Goal: Task Accomplishment & Management: Manage account settings

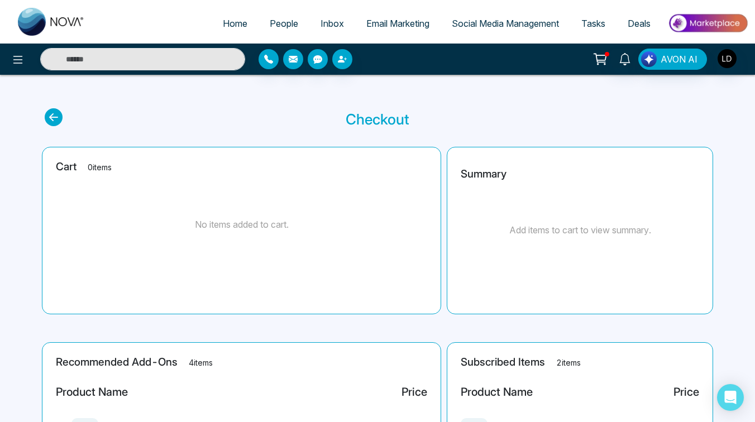
click at [600, 54] on icon at bounding box center [600, 59] width 16 height 16
click at [225, 20] on span "Home" at bounding box center [235, 23] width 25 height 11
select select "*"
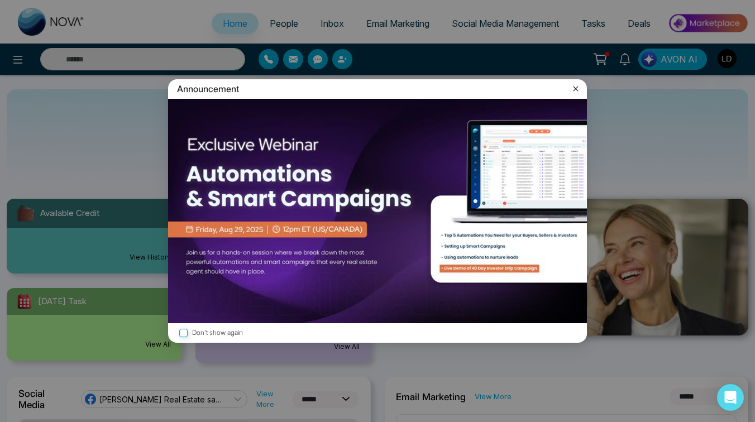
click at [276, 216] on img at bounding box center [377, 211] width 419 height 224
click at [575, 89] on icon at bounding box center [575, 88] width 5 height 5
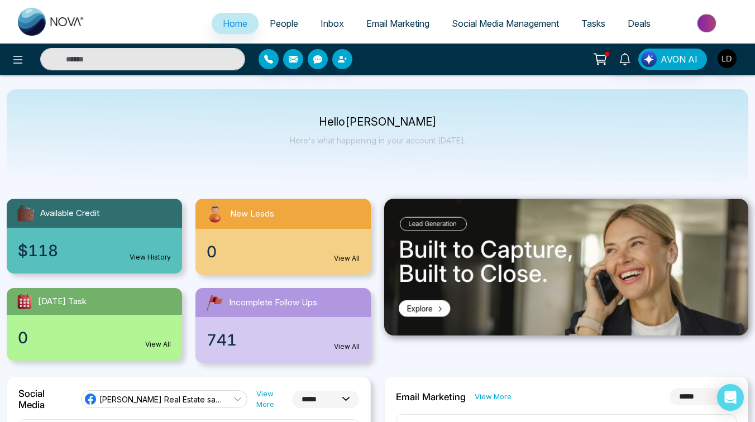
click at [68, 232] on div "$118 View History" at bounding box center [94, 251] width 175 height 46
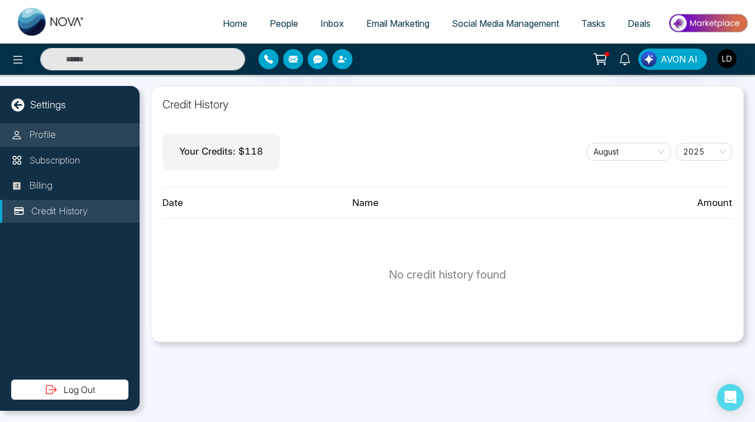
click at [46, 137] on p "Profile" at bounding box center [42, 135] width 27 height 15
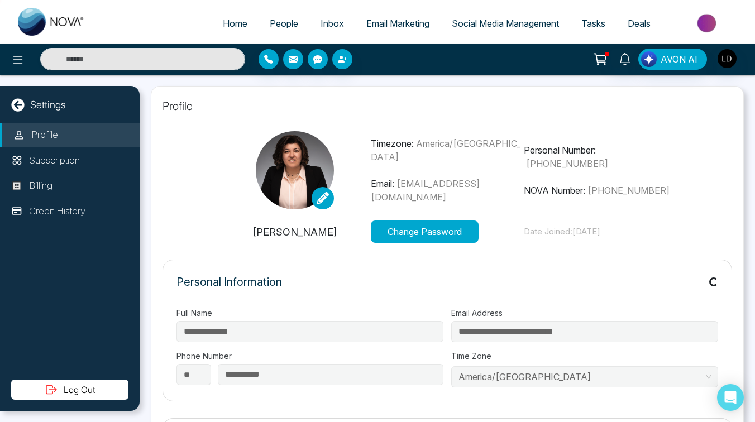
type input "**********"
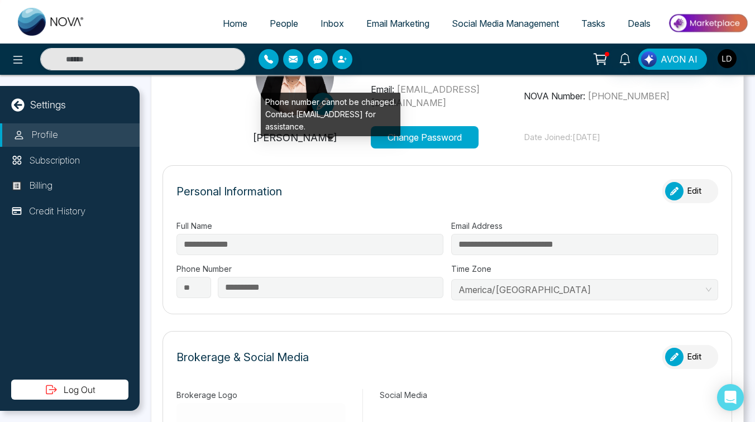
scroll to position [93, 0]
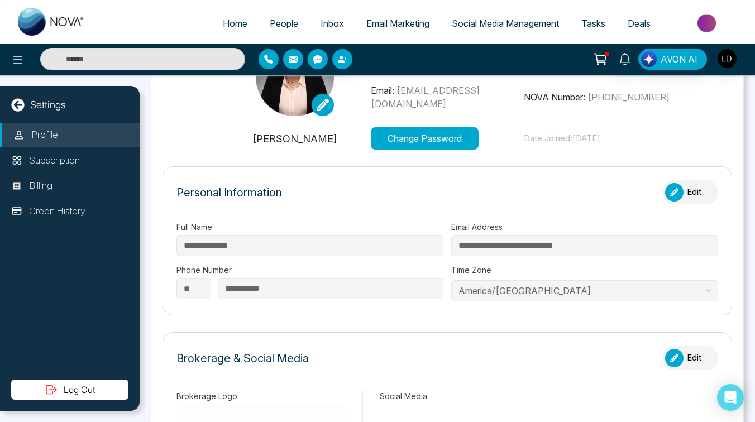
click at [452, 141] on button "Change Password" at bounding box center [425, 138] width 108 height 22
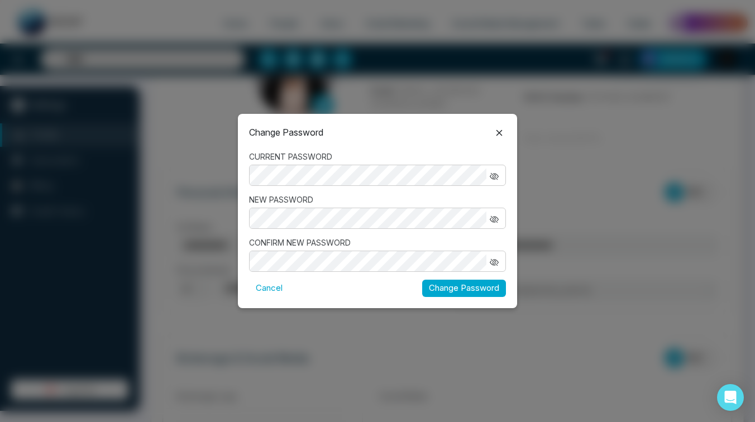
click at [501, 132] on icon at bounding box center [499, 132] width 13 height 13
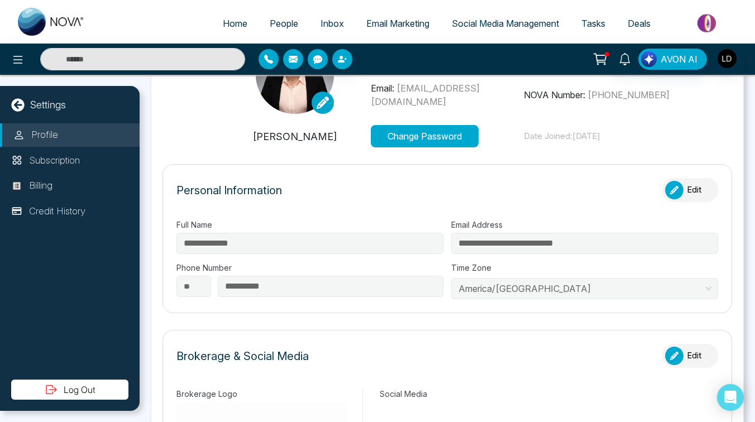
scroll to position [0, 0]
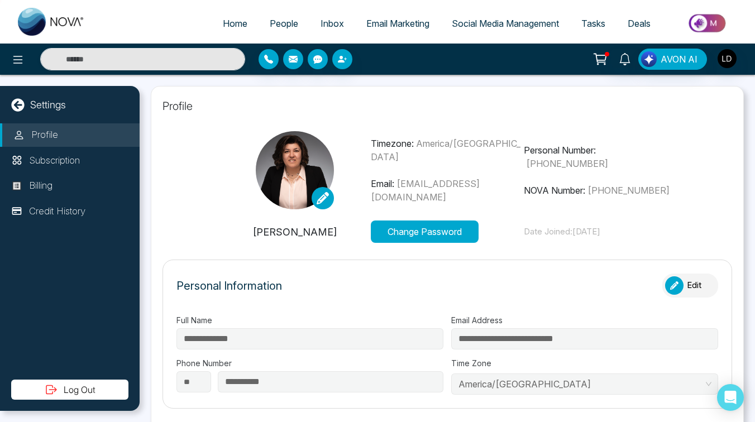
click at [228, 26] on span "Home" at bounding box center [235, 23] width 25 height 11
select select "*"
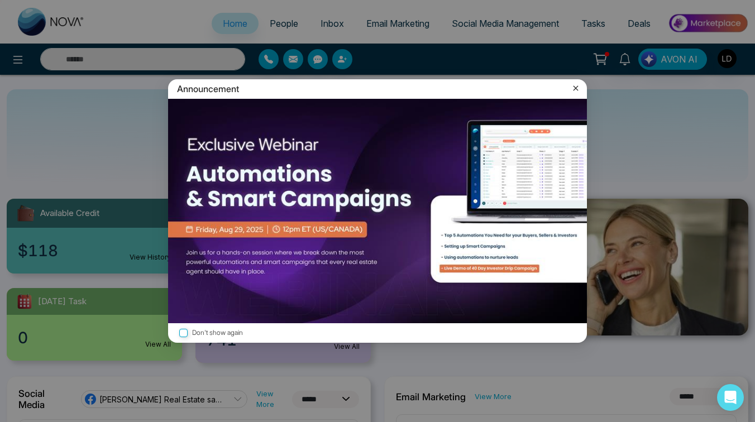
click at [578, 86] on icon at bounding box center [575, 88] width 5 height 5
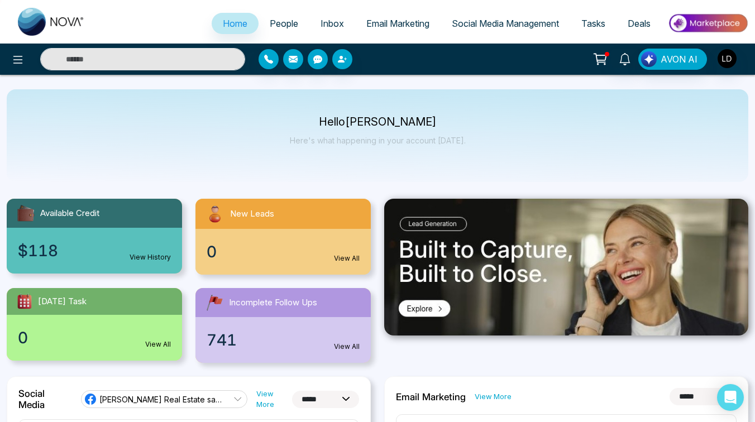
click at [279, 32] on link "People" at bounding box center [284, 23] width 51 height 21
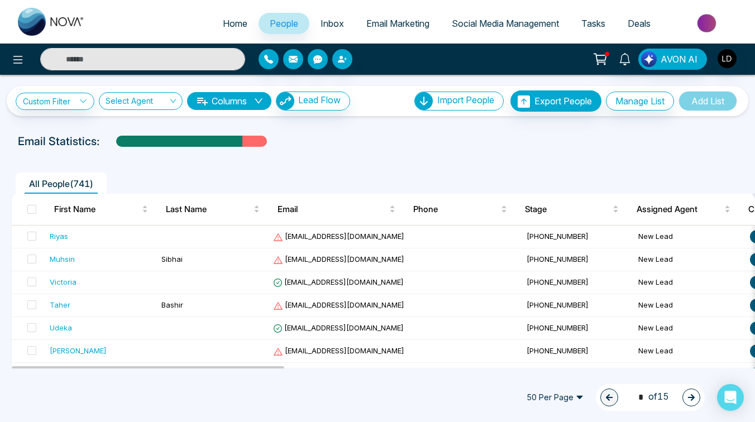
click at [263, 97] on icon "down" at bounding box center [258, 101] width 9 height 9
click at [419, 141] on div "Email Statistics:" at bounding box center [377, 141] width 719 height 17
click at [593, 54] on icon at bounding box center [600, 59] width 16 height 16
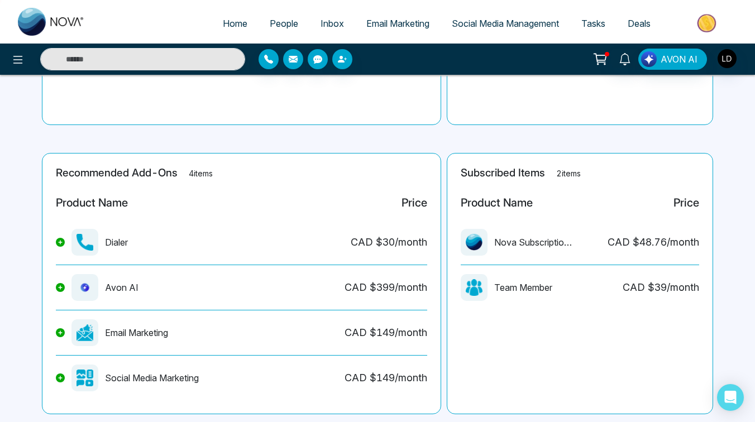
scroll to position [189, 0]
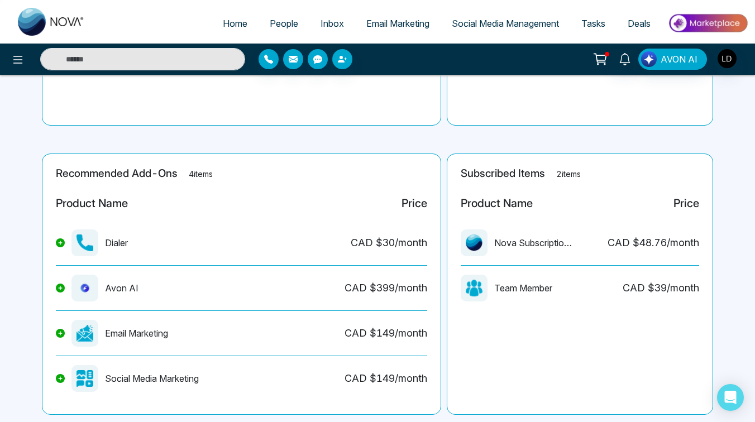
click at [601, 58] on icon at bounding box center [600, 59] width 16 height 16
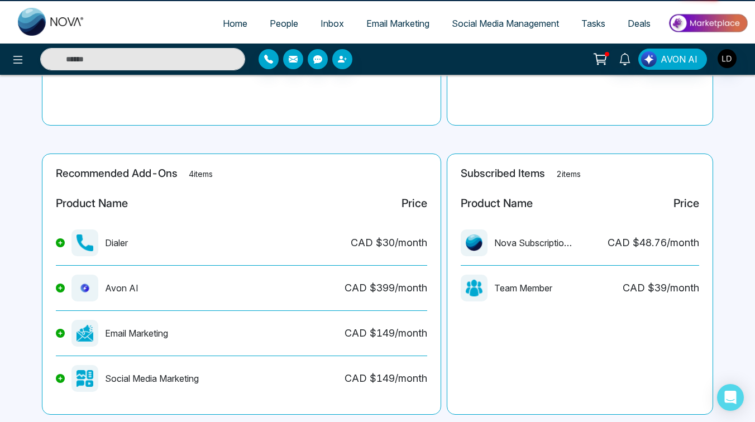
scroll to position [0, 0]
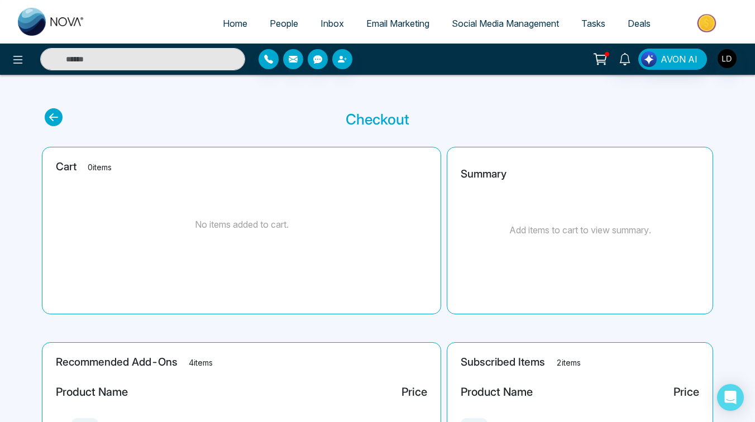
click at [486, 25] on span "Social Media Management" at bounding box center [505, 23] width 107 height 11
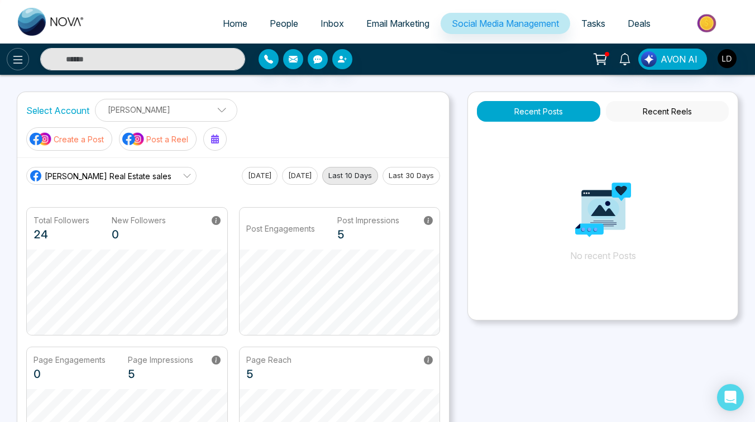
click at [13, 65] on icon at bounding box center [17, 59] width 13 height 13
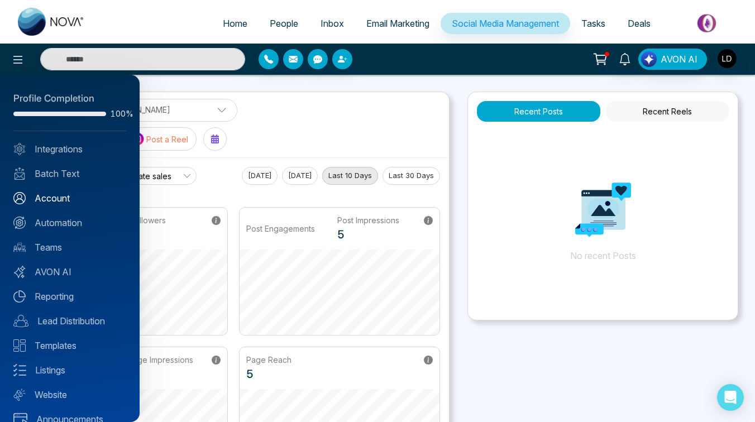
click at [46, 202] on link "Account" at bounding box center [69, 198] width 113 height 13
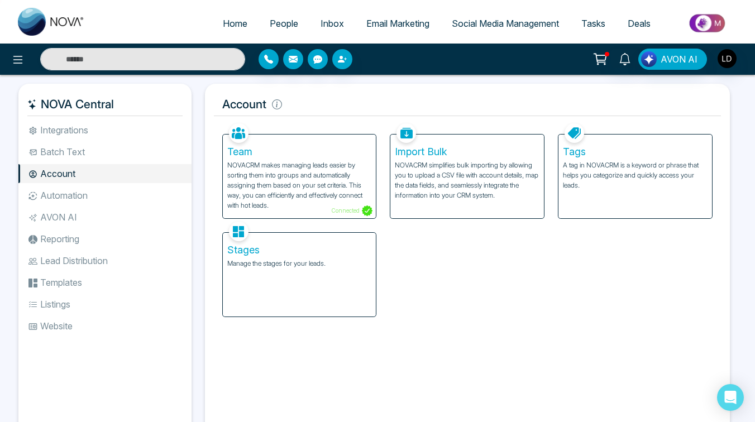
click at [231, 25] on span "Home" at bounding box center [235, 23] width 25 height 11
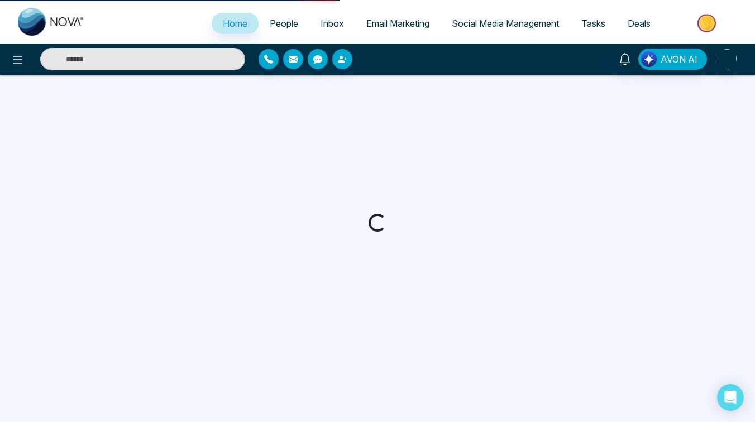
select select "*"
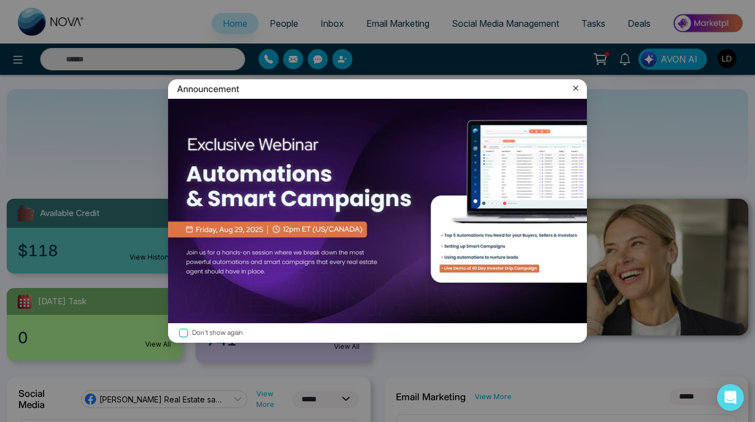
click at [576, 84] on icon at bounding box center [575, 88] width 11 height 11
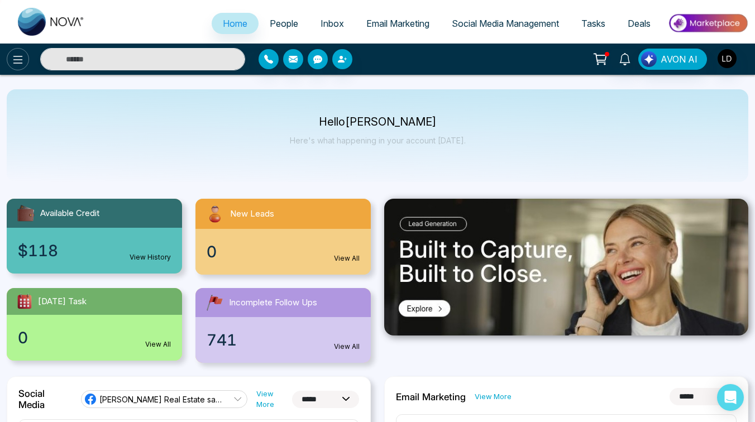
click at [16, 58] on icon at bounding box center [17, 59] width 13 height 13
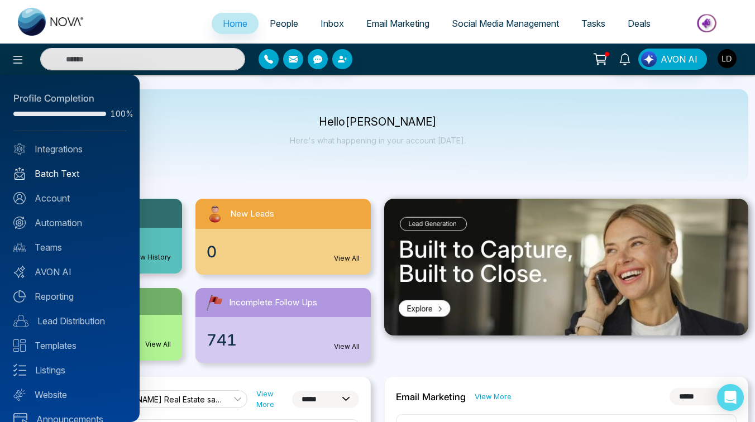
click at [54, 174] on link "Batch Text" at bounding box center [69, 173] width 113 height 13
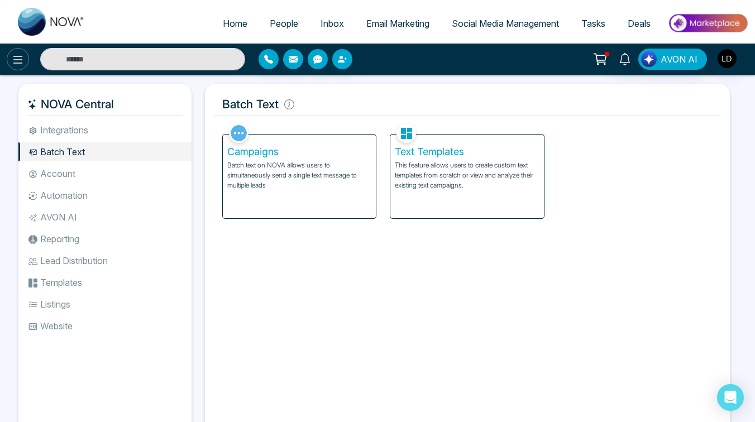
click at [17, 58] on icon at bounding box center [17, 59] width 13 height 13
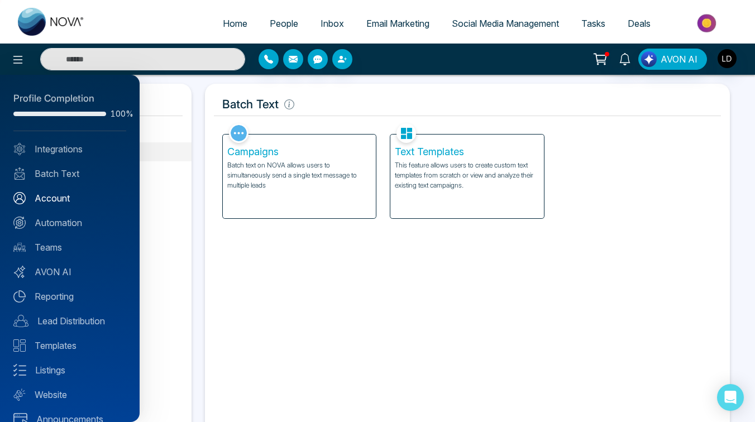
click at [62, 197] on link "Account" at bounding box center [69, 198] width 113 height 13
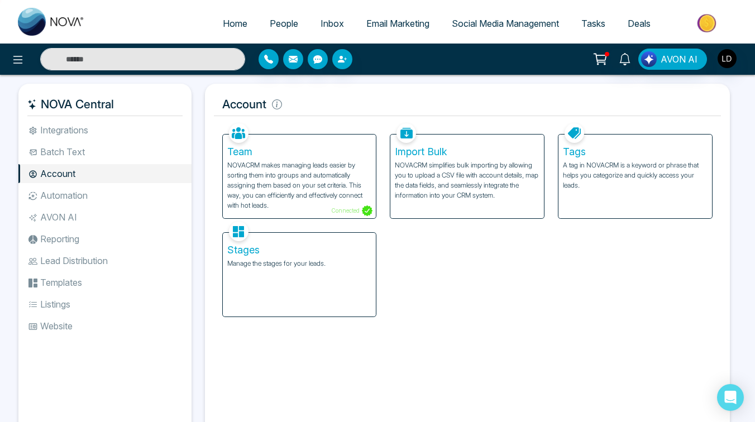
click at [64, 257] on li "Lead Distribution" at bounding box center [104, 260] width 173 height 19
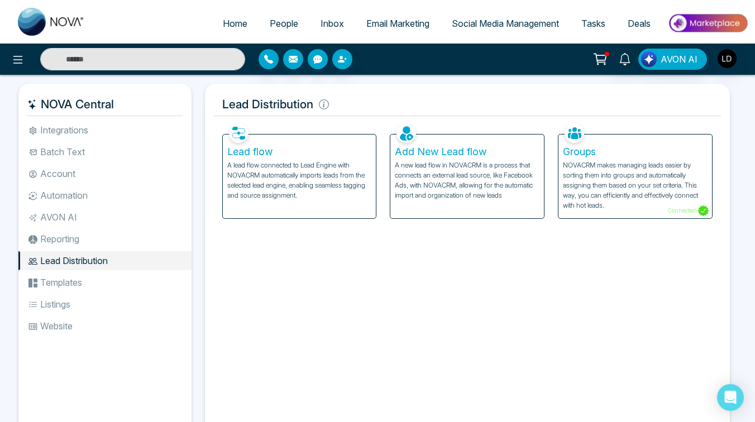
click at [66, 312] on li "Listings" at bounding box center [104, 304] width 173 height 19
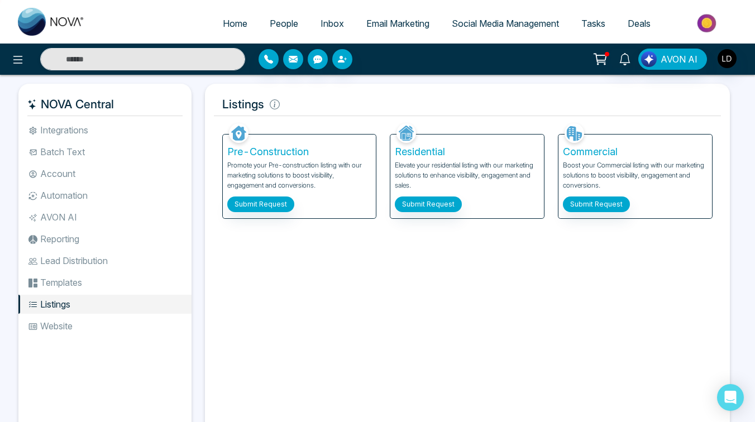
click at [71, 286] on li "Templates" at bounding box center [104, 282] width 173 height 19
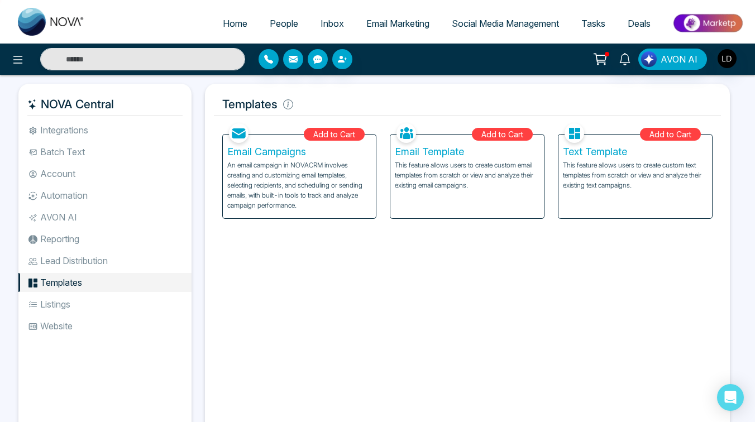
click at [63, 324] on li "Website" at bounding box center [104, 326] width 173 height 19
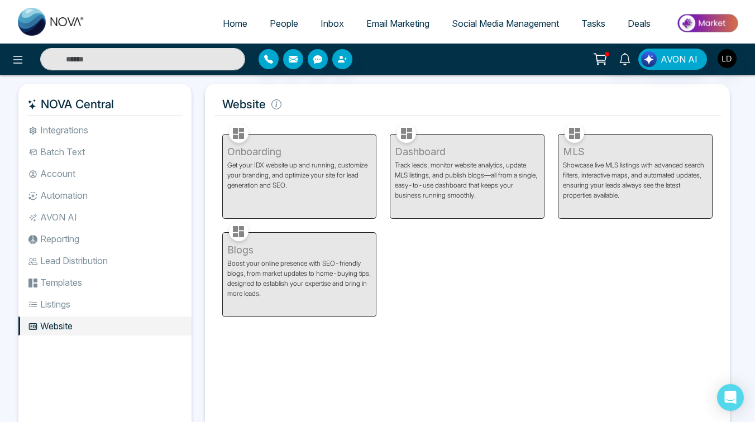
click at [75, 133] on li "Integrations" at bounding box center [104, 130] width 173 height 19
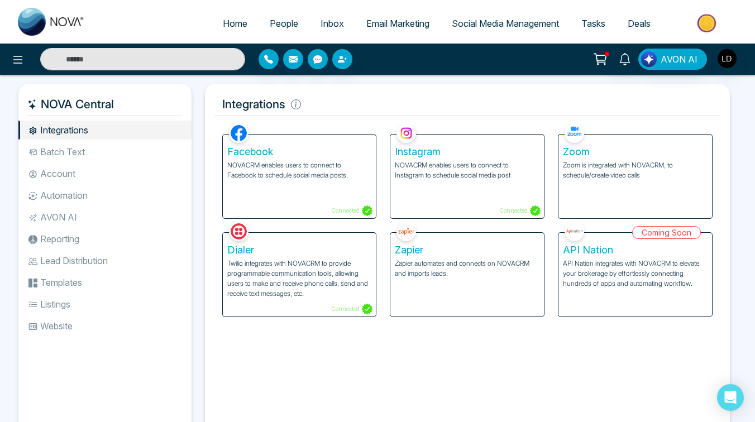
click at [75, 149] on li "Batch Text" at bounding box center [104, 151] width 173 height 19
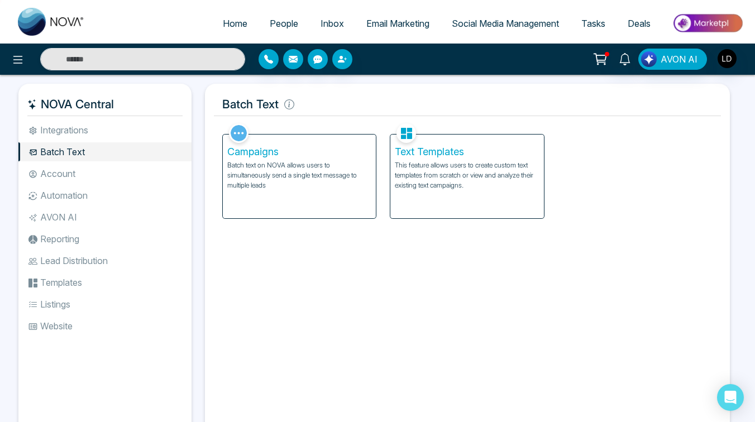
click at [69, 173] on li "Account" at bounding box center [104, 173] width 173 height 19
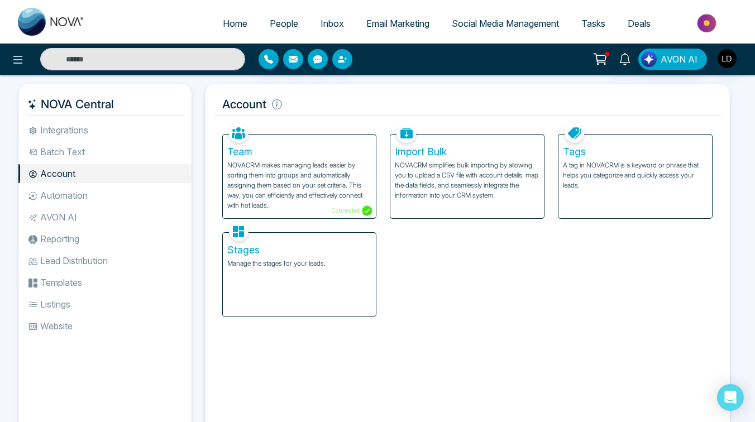
click at [70, 195] on li "Automation" at bounding box center [104, 195] width 173 height 19
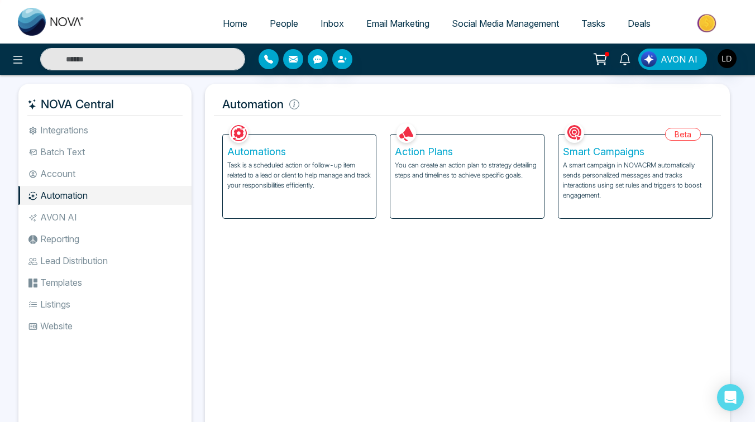
click at [231, 22] on span "Home" at bounding box center [235, 23] width 25 height 11
select select "*"
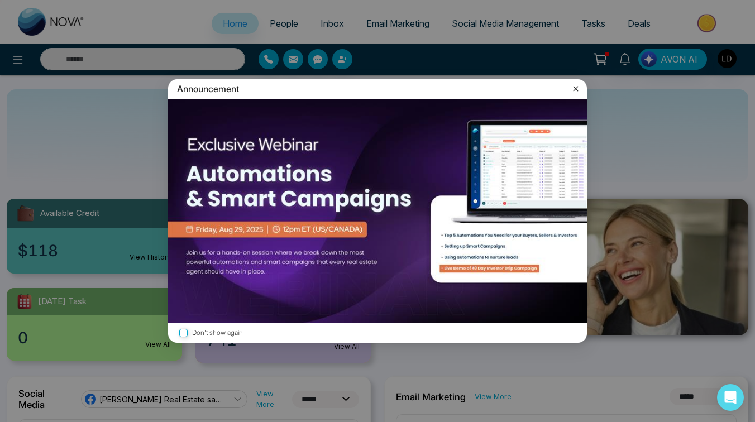
click at [282, 21] on div "Announcement Don't show again" at bounding box center [377, 211] width 755 height 422
click at [578, 80] on div "Announcement" at bounding box center [377, 89] width 419 height 20
click at [574, 90] on icon at bounding box center [575, 88] width 5 height 5
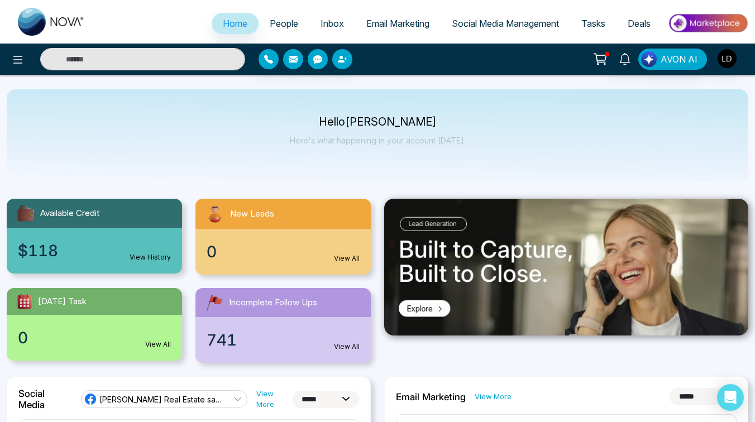
click at [272, 19] on span "People" at bounding box center [284, 23] width 28 height 11
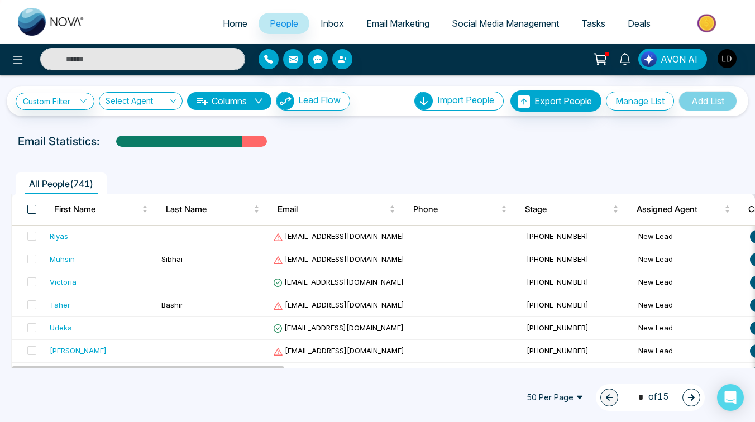
click at [33, 208] on span at bounding box center [31, 209] width 9 height 9
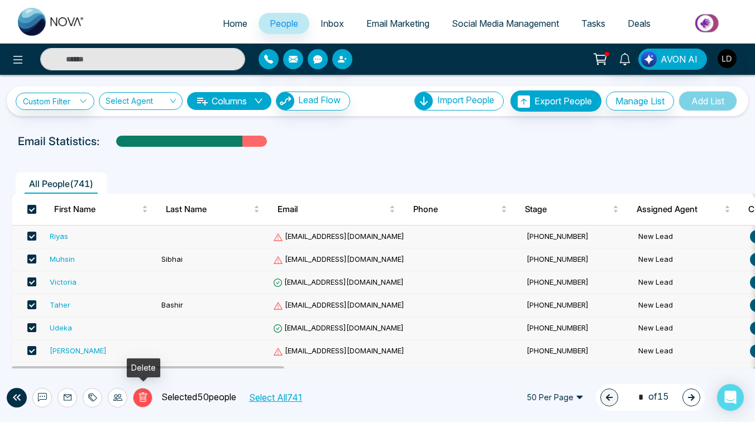
click at [146, 396] on icon at bounding box center [143, 398] width 10 height 10
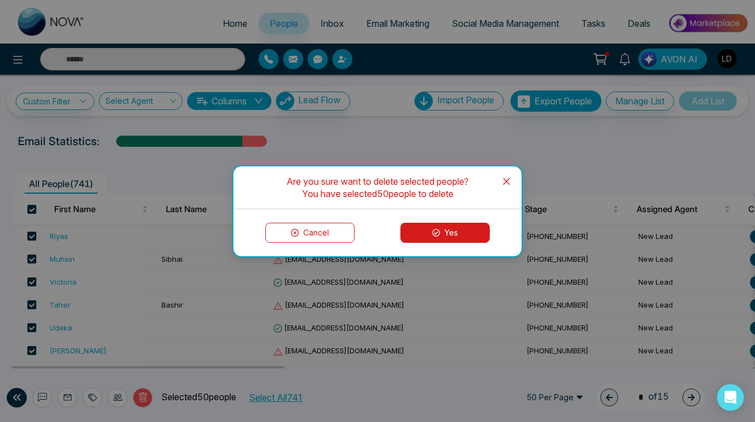
click at [439, 231] on icon at bounding box center [436, 233] width 8 height 8
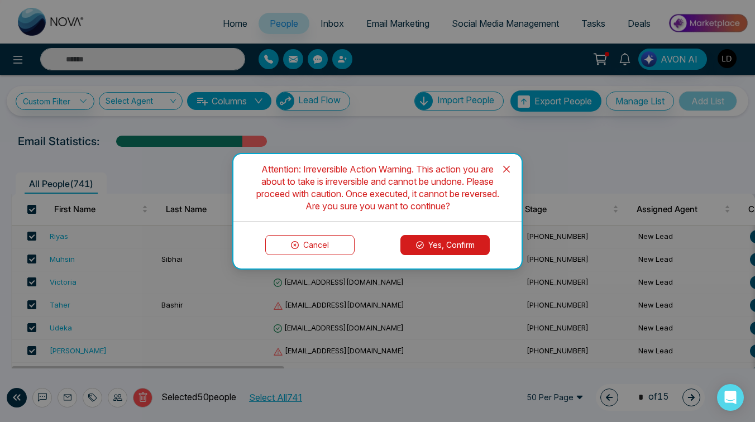
click at [441, 243] on button "Yes, Confirm" at bounding box center [444, 245] width 89 height 20
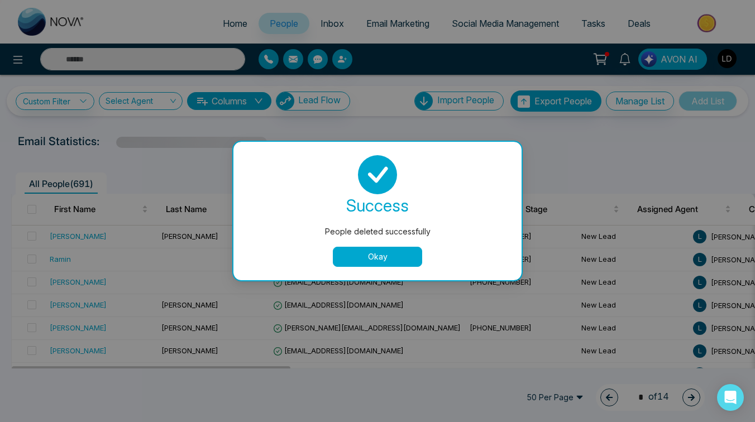
click at [381, 259] on button "Okay" at bounding box center [377, 257] width 89 height 20
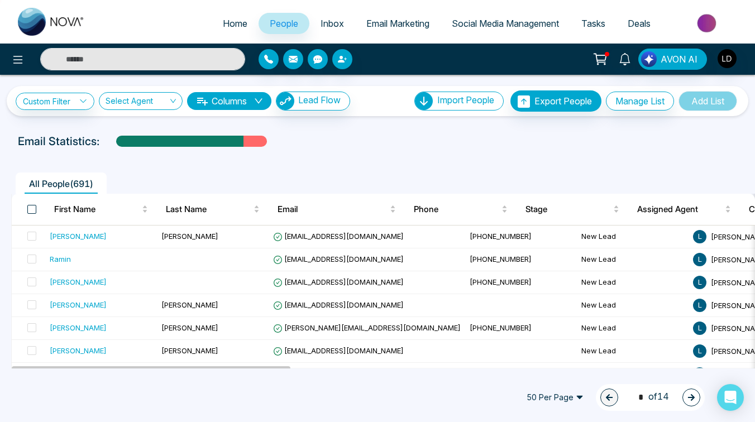
click at [29, 208] on span at bounding box center [31, 209] width 9 height 9
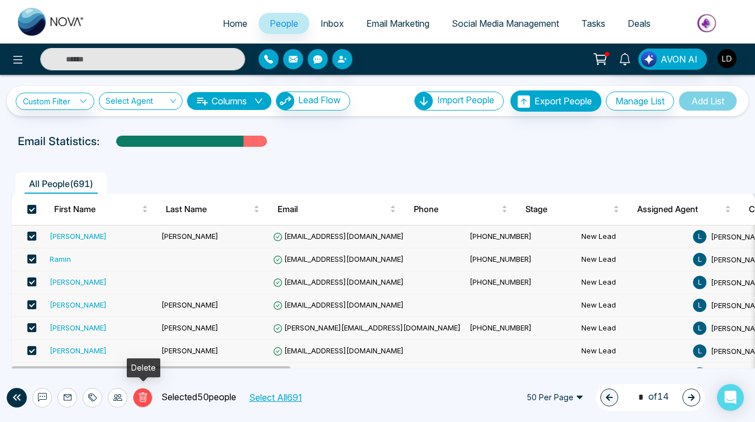
click at [144, 395] on icon at bounding box center [143, 398] width 10 height 10
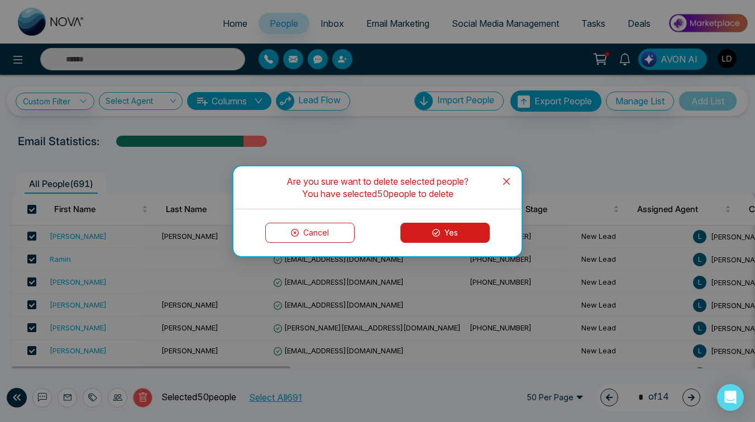
click at [443, 234] on button "Yes" at bounding box center [444, 233] width 89 height 20
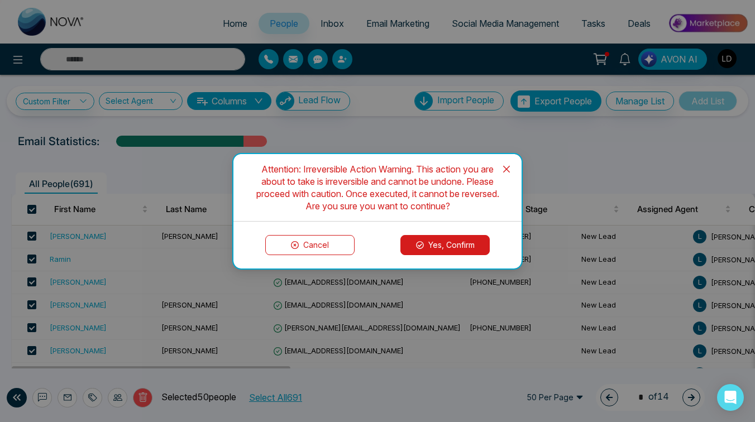
click at [420, 243] on icon at bounding box center [420, 245] width 8 height 8
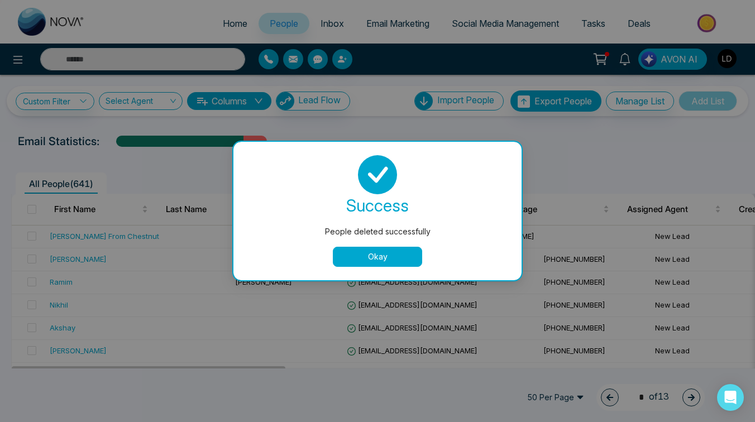
click at [366, 249] on button "Okay" at bounding box center [377, 257] width 89 height 20
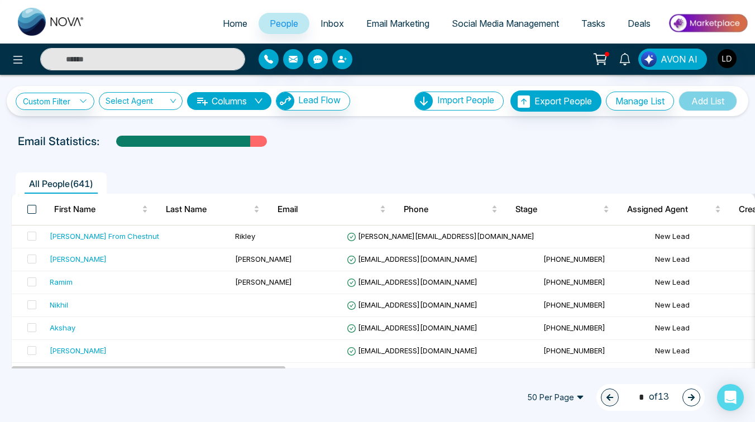
click at [31, 207] on span at bounding box center [31, 209] width 9 height 9
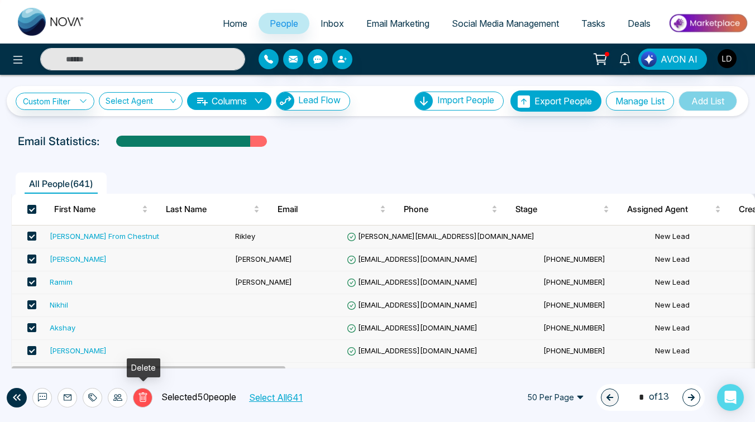
click at [146, 394] on icon at bounding box center [142, 397] width 8 height 9
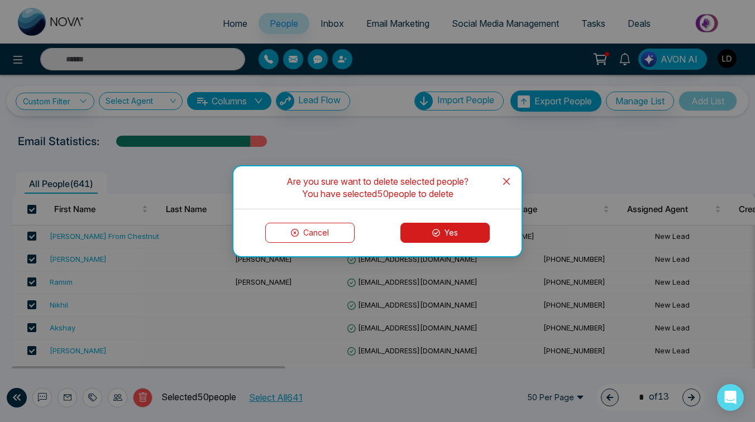
click at [426, 230] on button "Yes" at bounding box center [444, 233] width 89 height 20
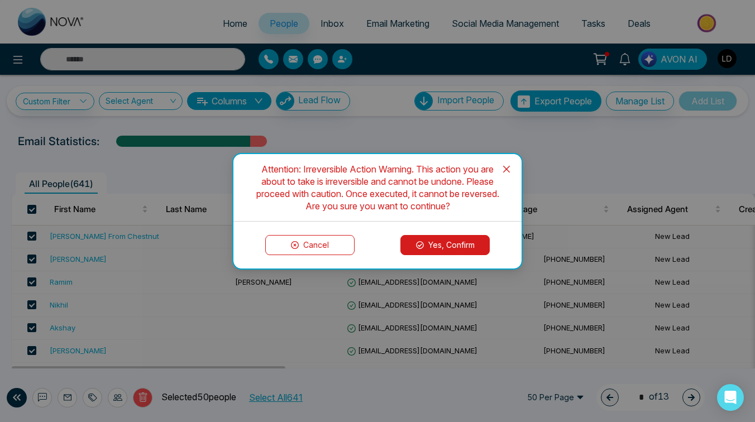
click at [425, 244] on button "Yes, Confirm" at bounding box center [444, 245] width 89 height 20
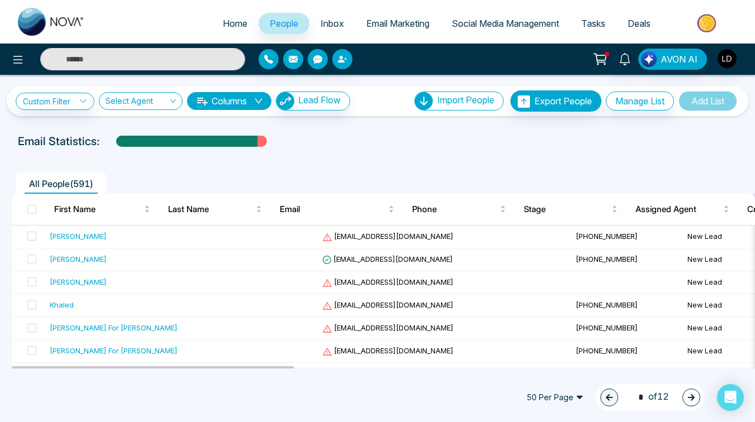
click at [37, 208] on th at bounding box center [29, 209] width 34 height 31
click at [56, 187] on span "All People ( 591 )" at bounding box center [61, 183] width 73 height 11
click at [32, 211] on span at bounding box center [31, 209] width 9 height 9
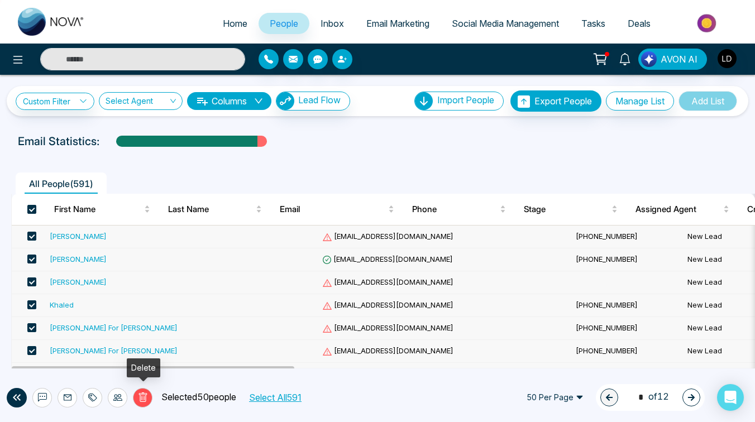
click at [145, 398] on icon at bounding box center [143, 398] width 10 height 10
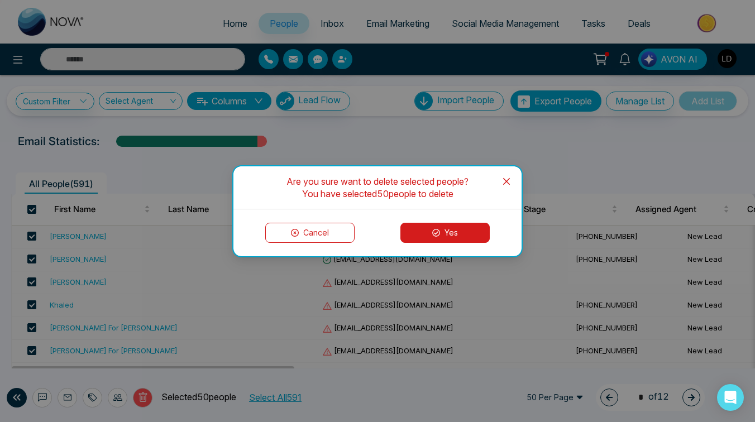
click at [440, 230] on button "Yes" at bounding box center [444, 233] width 89 height 20
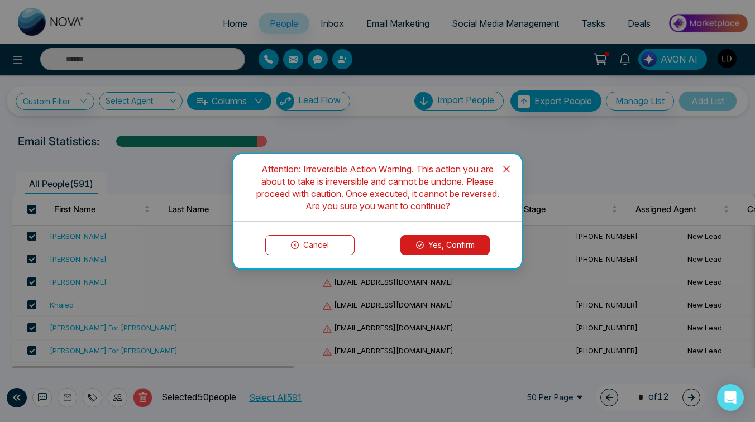
click at [463, 240] on button "Yes, Confirm" at bounding box center [444, 245] width 89 height 20
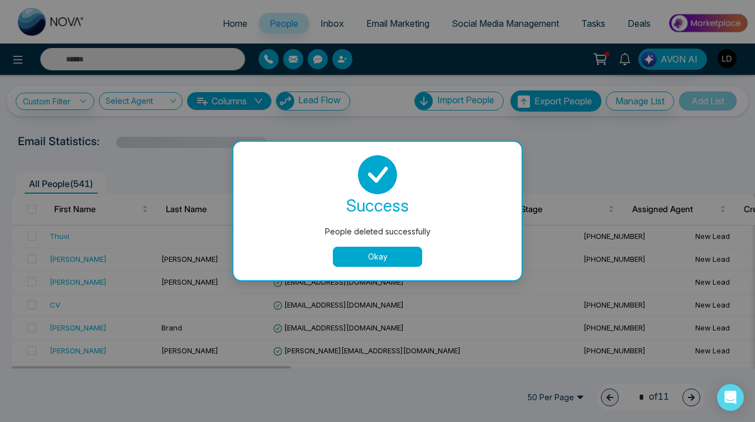
click at [367, 254] on button "Okay" at bounding box center [377, 257] width 89 height 20
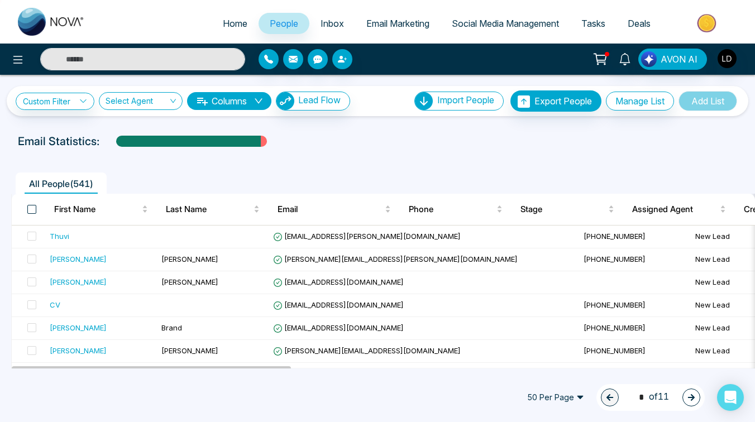
click at [30, 209] on span at bounding box center [31, 209] width 9 height 9
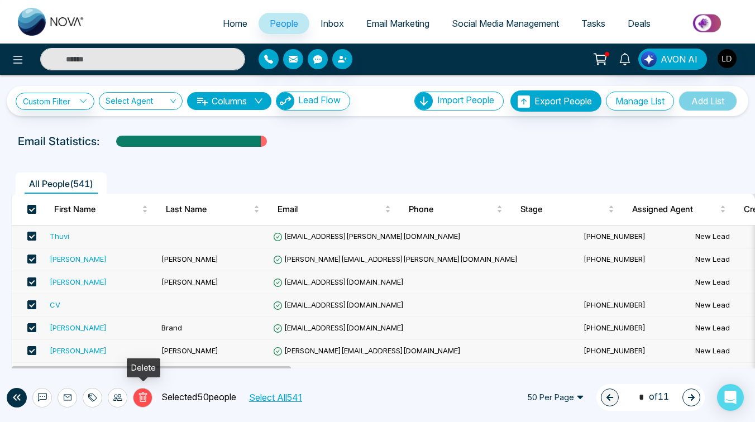
click at [146, 395] on icon at bounding box center [143, 398] width 10 height 10
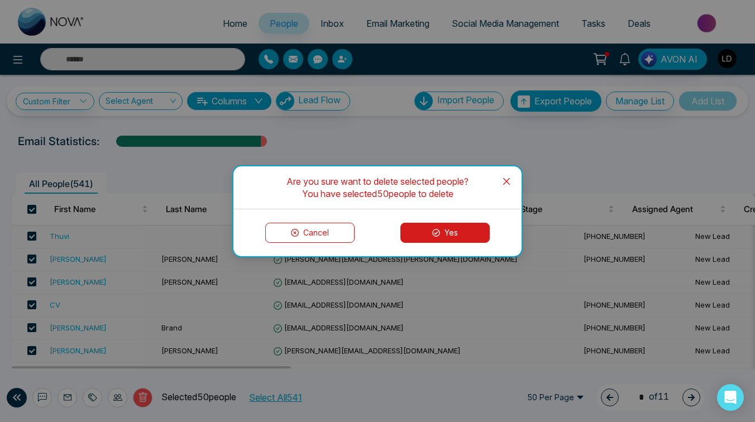
click at [422, 226] on button "Yes" at bounding box center [444, 233] width 89 height 20
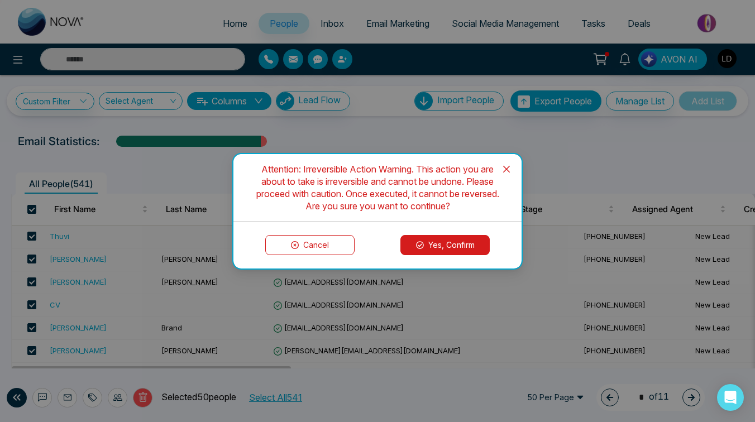
click at [439, 242] on button "Yes, Confirm" at bounding box center [444, 245] width 89 height 20
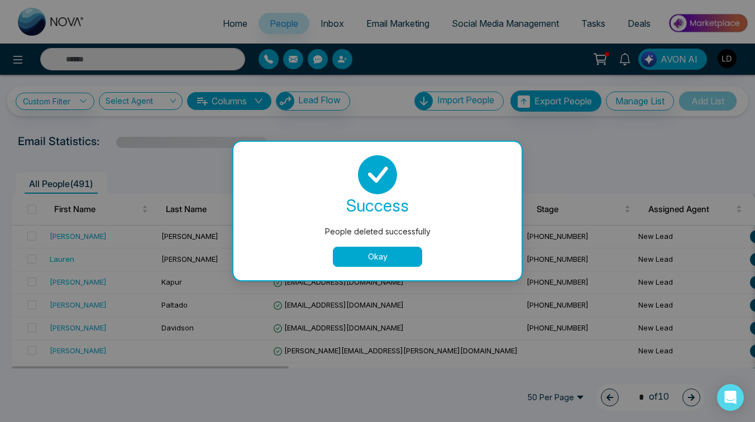
click at [389, 258] on button "Okay" at bounding box center [377, 257] width 89 height 20
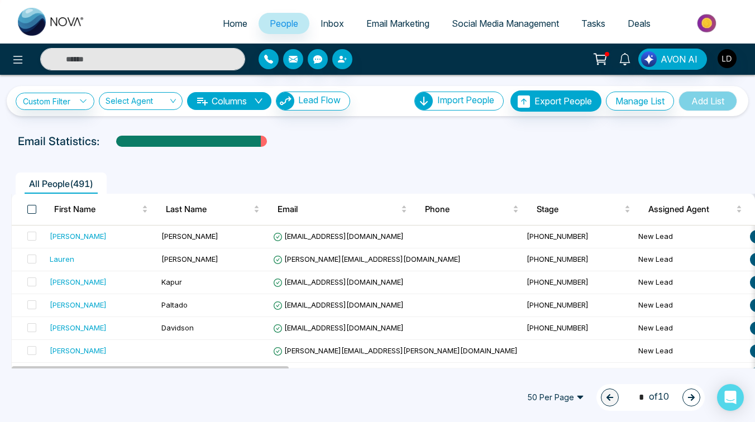
click at [31, 207] on span at bounding box center [31, 209] width 9 height 9
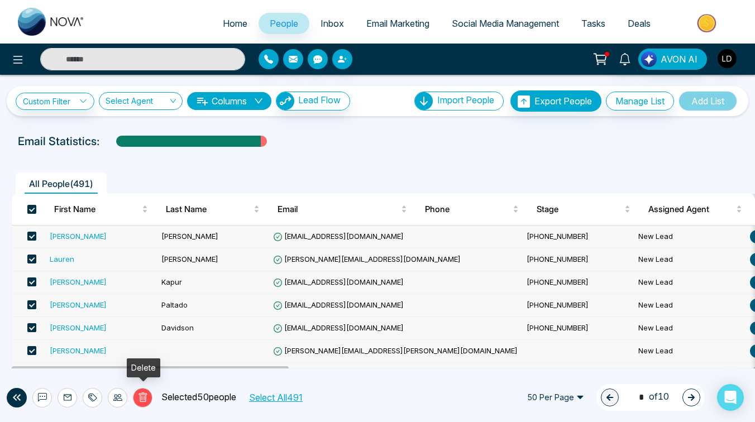
click at [143, 398] on icon at bounding box center [143, 398] width 10 height 10
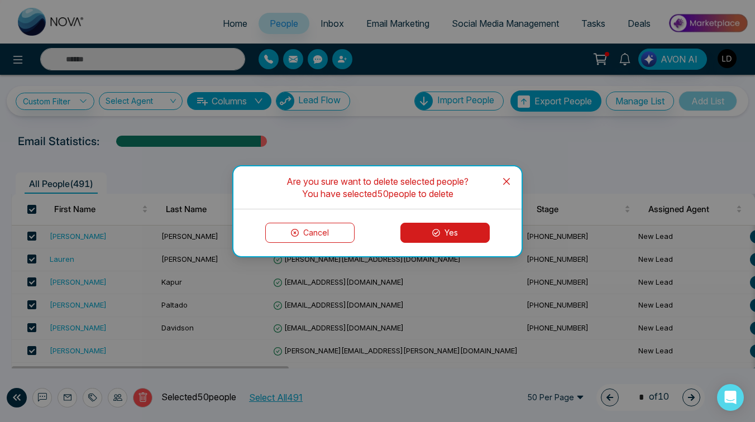
click at [432, 235] on button "Yes" at bounding box center [444, 233] width 89 height 20
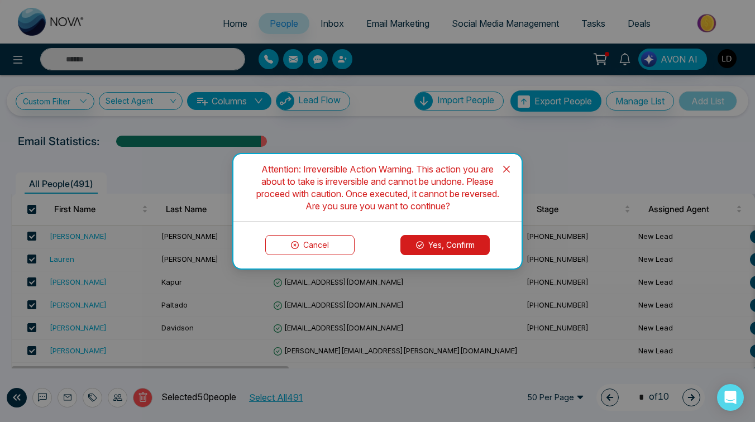
click at [412, 247] on button "Yes, Confirm" at bounding box center [444, 245] width 89 height 20
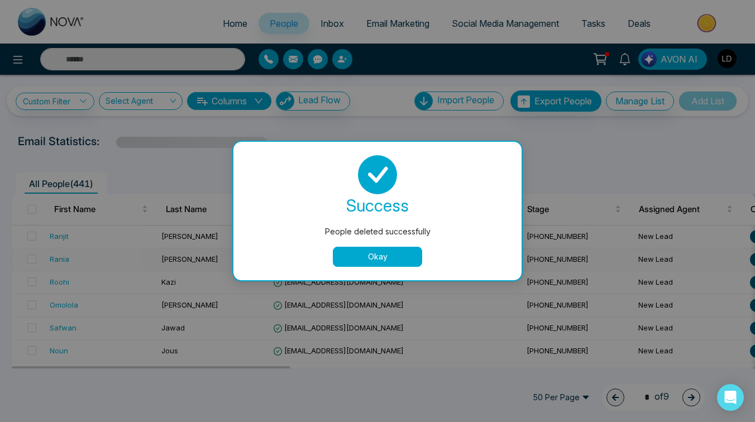
click at [358, 262] on button "Okay" at bounding box center [377, 257] width 89 height 20
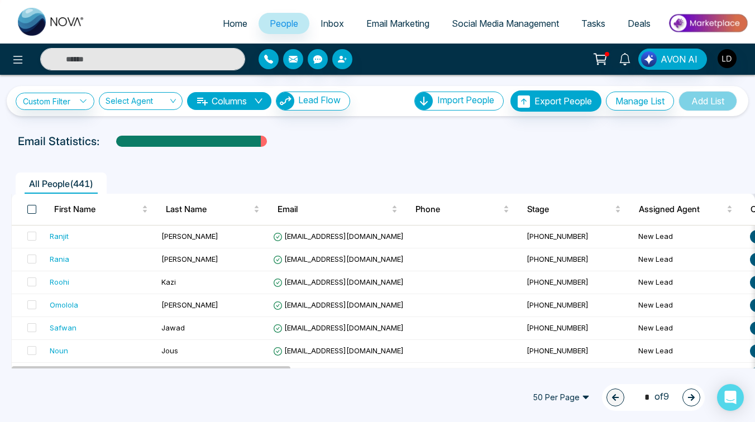
click at [33, 206] on span at bounding box center [31, 209] width 9 height 9
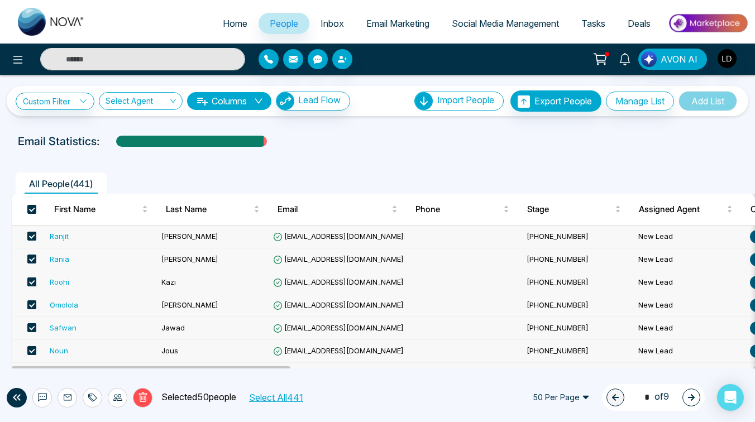
click at [144, 395] on icon at bounding box center [143, 398] width 10 height 10
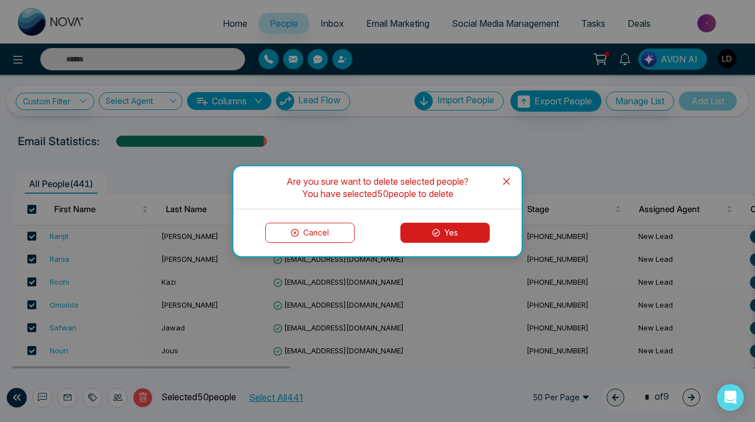
click at [432, 234] on icon at bounding box center [436, 233] width 8 height 8
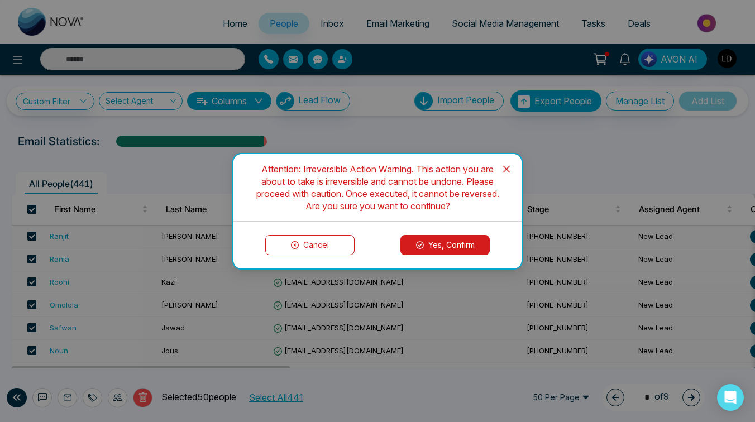
click at [439, 245] on button "Yes, Confirm" at bounding box center [444, 245] width 89 height 20
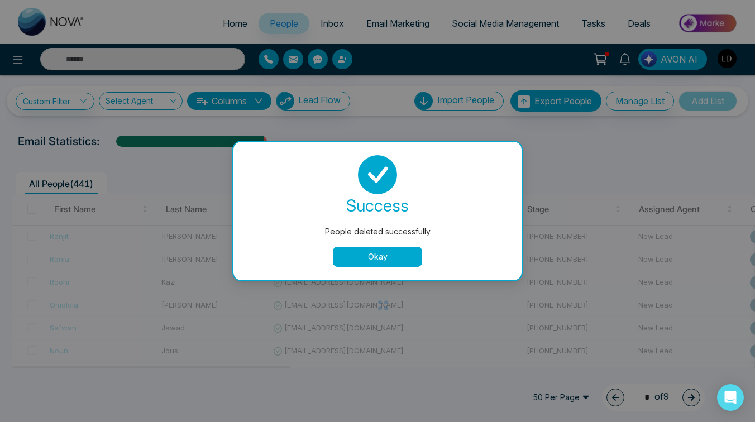
click at [383, 256] on button "Okay" at bounding box center [377, 257] width 89 height 20
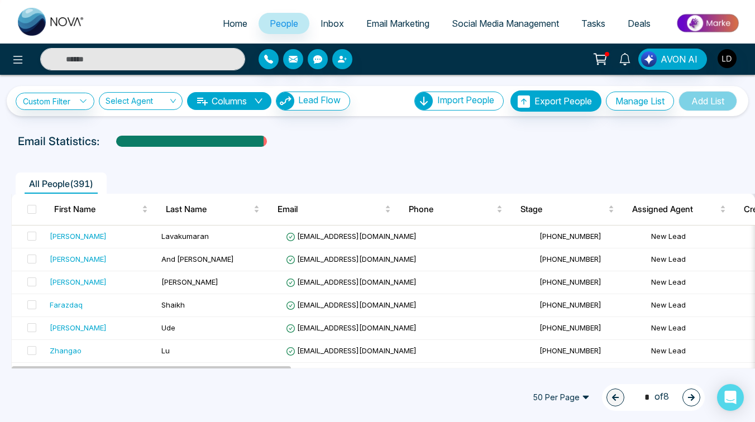
click at [26, 210] on th at bounding box center [29, 209] width 34 height 31
click at [30, 209] on span at bounding box center [31, 209] width 9 height 9
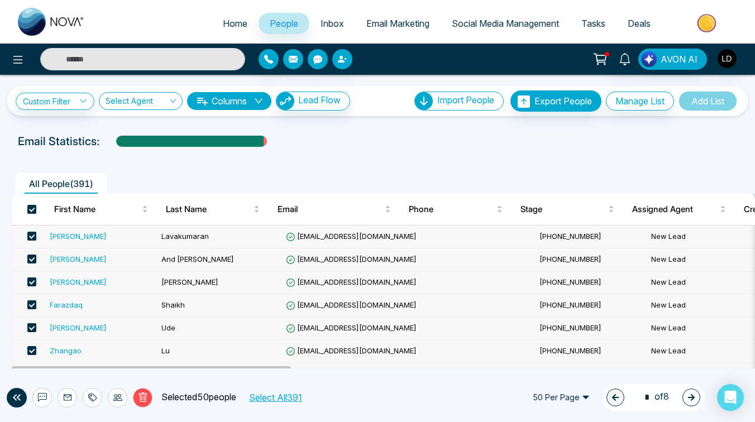
click at [146, 395] on icon at bounding box center [143, 398] width 10 height 10
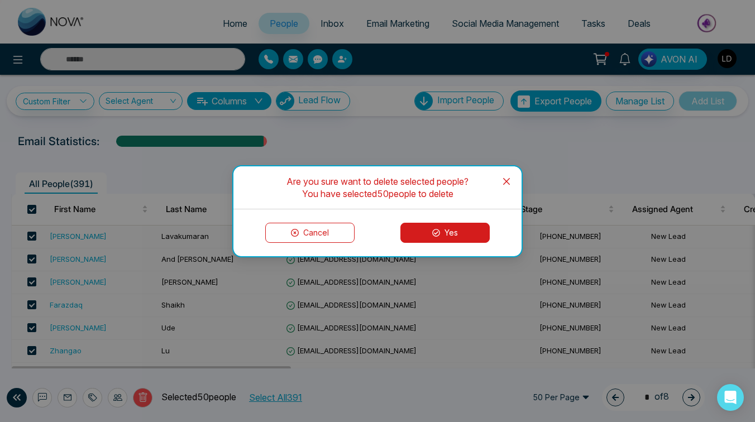
click at [435, 227] on button "Yes" at bounding box center [444, 233] width 89 height 20
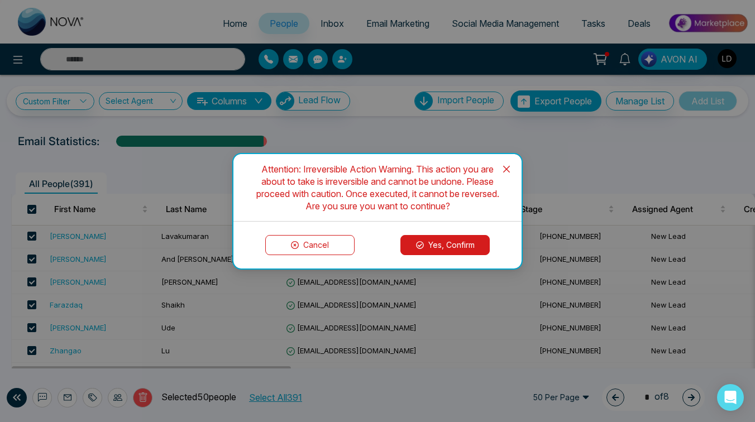
click at [431, 243] on button "Yes, Confirm" at bounding box center [444, 245] width 89 height 20
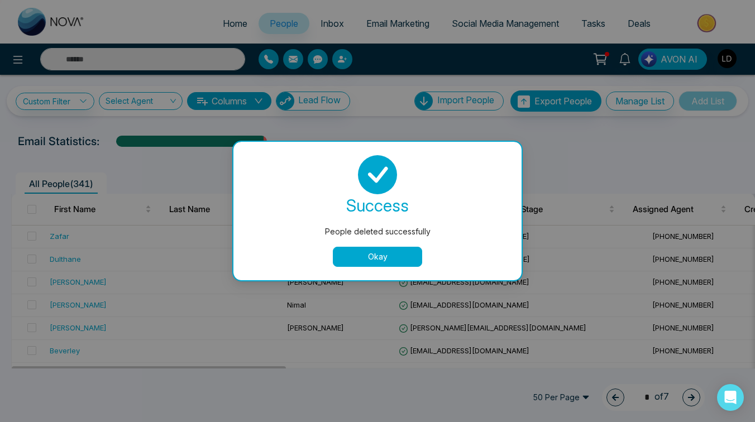
click at [389, 251] on button "Okay" at bounding box center [377, 257] width 89 height 20
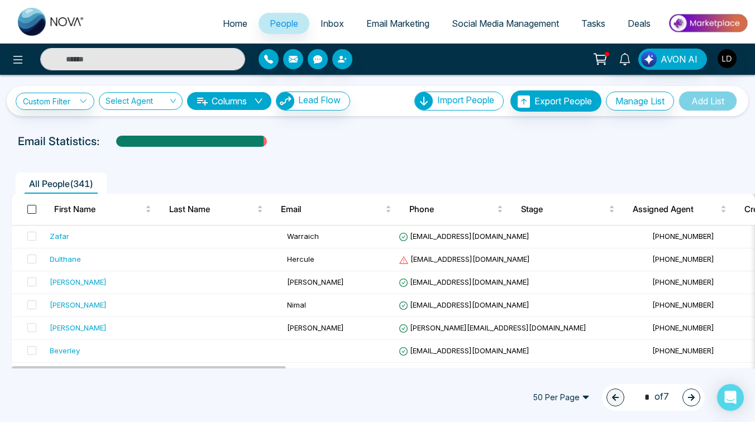
click at [32, 205] on span at bounding box center [31, 209] width 9 height 9
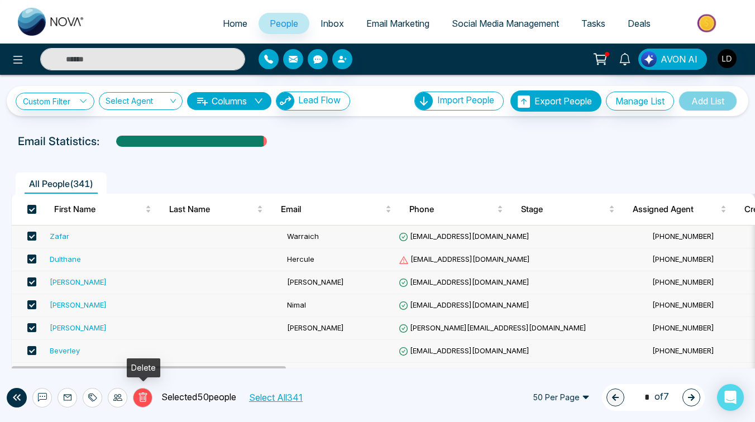
click at [146, 398] on icon at bounding box center [142, 397] width 8 height 9
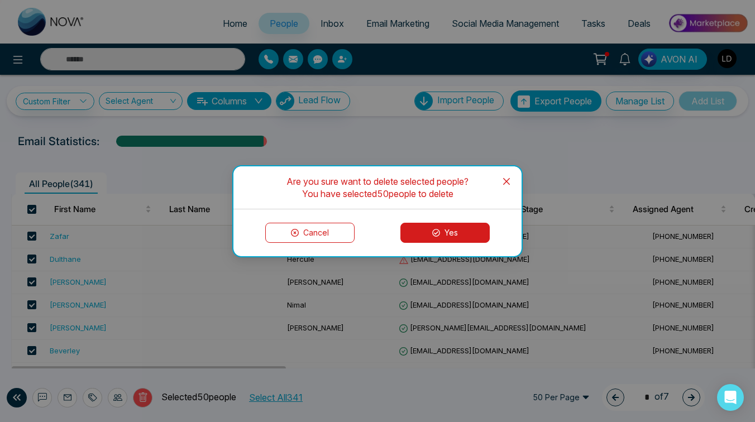
click at [430, 235] on button "Yes" at bounding box center [444, 233] width 89 height 20
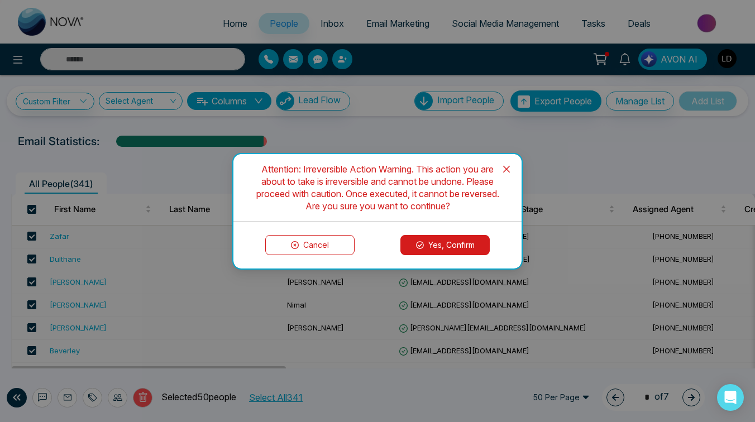
click at [423, 243] on button "Yes, Confirm" at bounding box center [444, 245] width 89 height 20
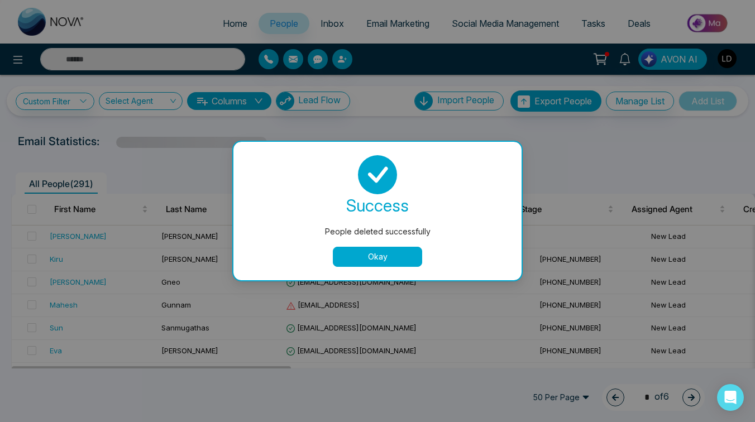
click at [394, 254] on button "Okay" at bounding box center [377, 257] width 89 height 20
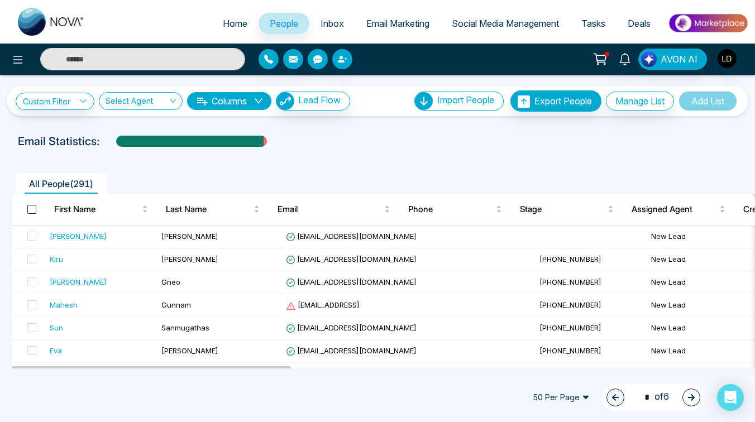
click at [31, 209] on span at bounding box center [31, 209] width 9 height 9
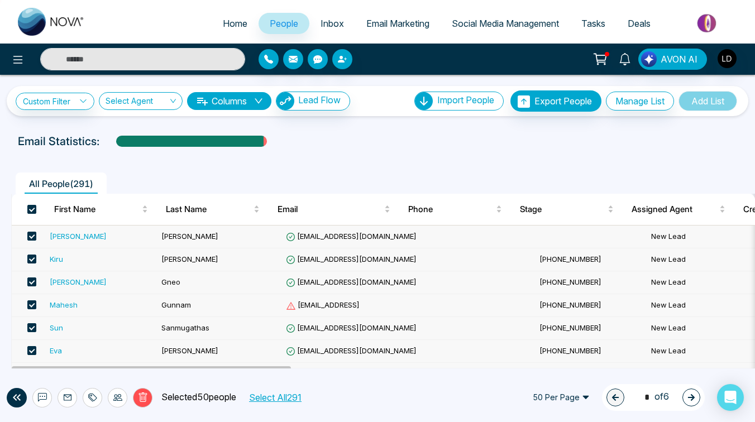
click at [140, 401] on icon at bounding box center [142, 397] width 8 height 9
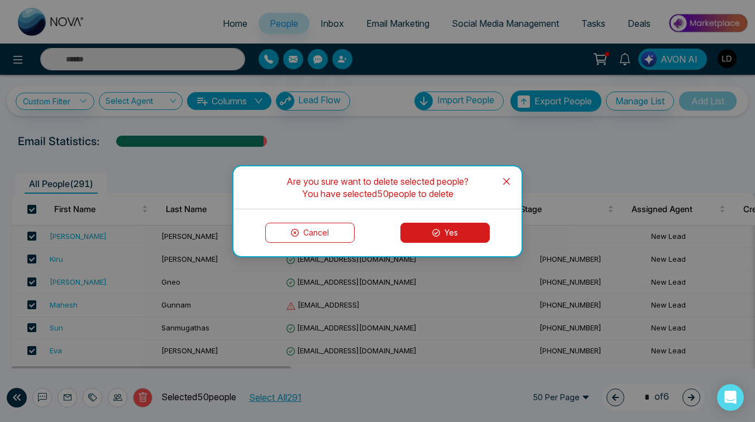
click at [463, 230] on button "Yes" at bounding box center [444, 233] width 89 height 20
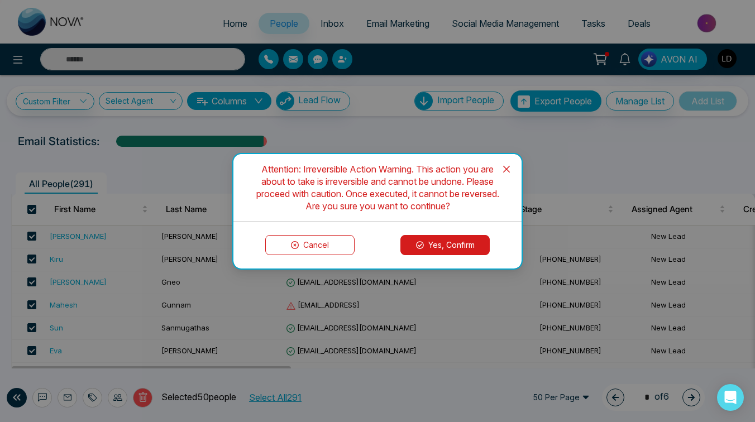
click at [466, 245] on button "Yes, Confirm" at bounding box center [444, 245] width 89 height 20
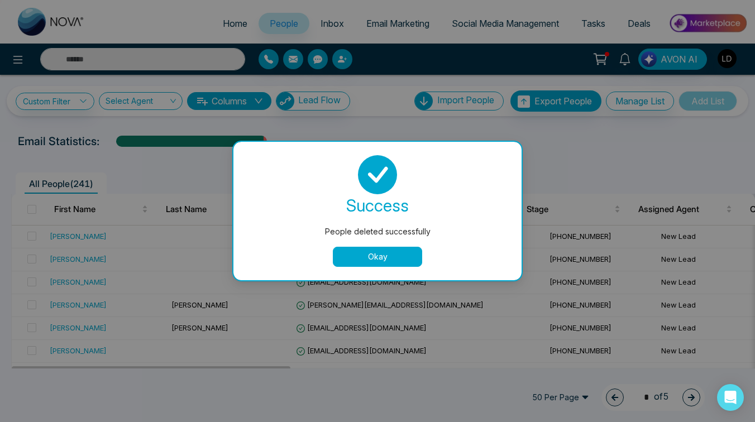
click at [366, 251] on button "Okay" at bounding box center [377, 257] width 89 height 20
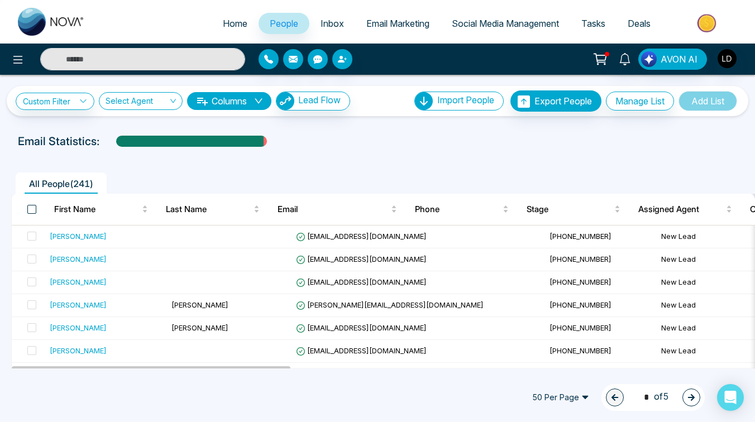
click at [34, 205] on span at bounding box center [31, 209] width 9 height 9
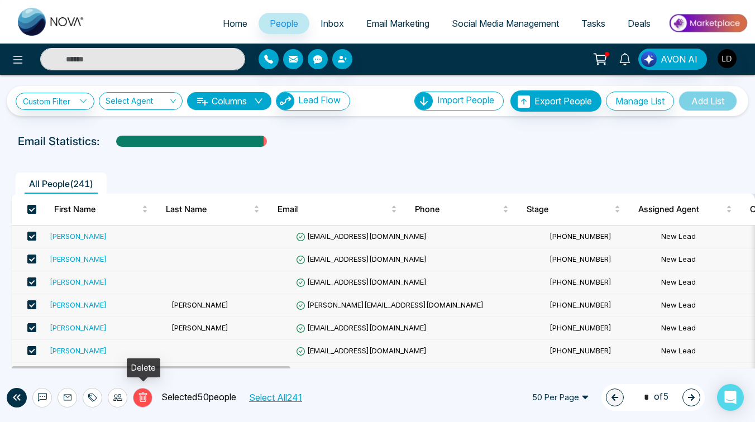
click at [138, 393] on icon at bounding box center [143, 398] width 10 height 10
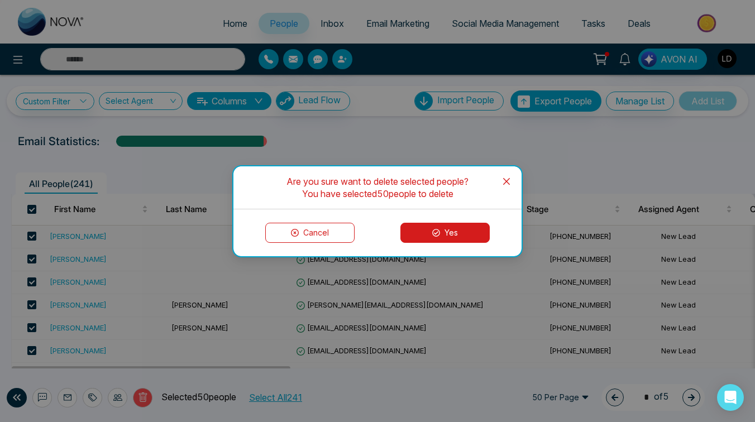
click at [428, 235] on button "Yes" at bounding box center [444, 233] width 89 height 20
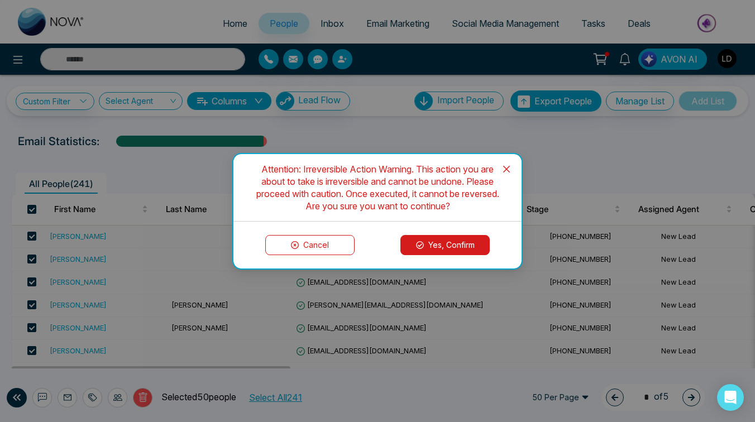
click at [417, 240] on button "Yes, Confirm" at bounding box center [444, 245] width 89 height 20
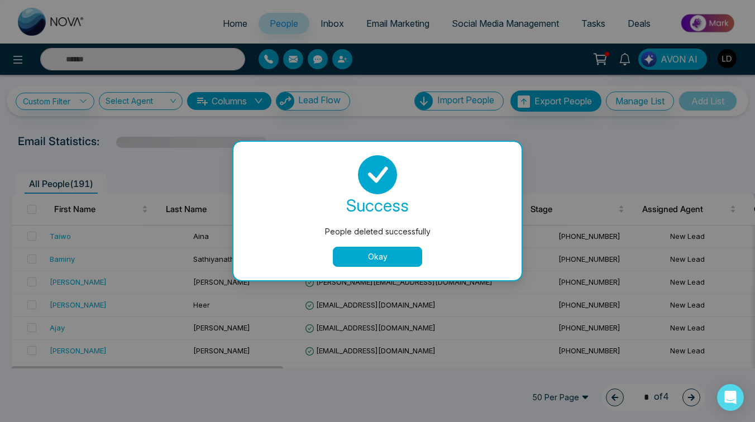
click at [389, 256] on button "Okay" at bounding box center [377, 257] width 89 height 20
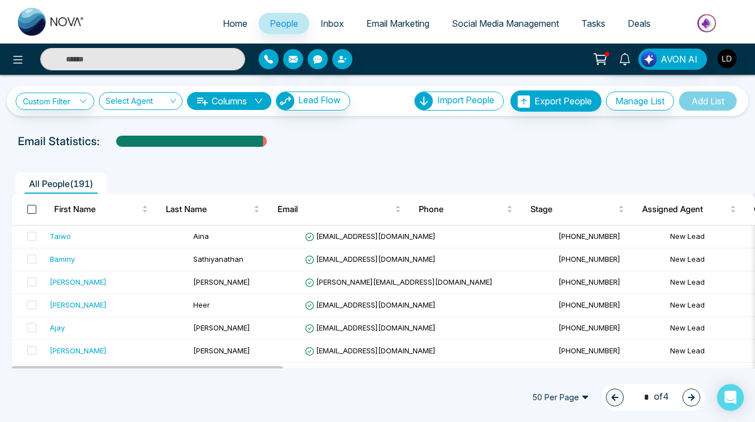
click at [32, 207] on span at bounding box center [31, 209] width 9 height 9
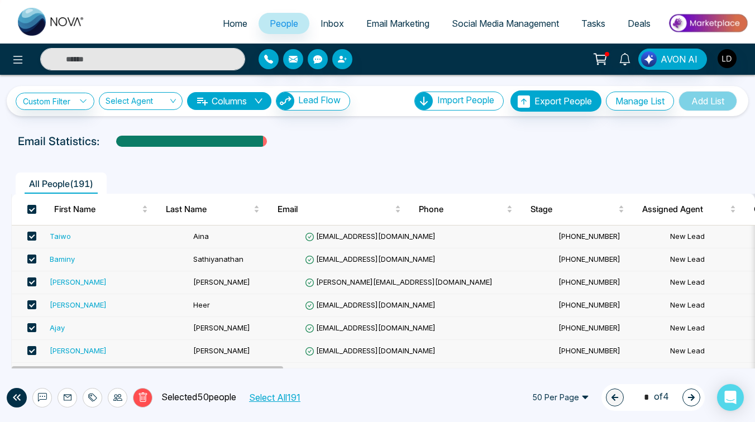
click at [144, 396] on icon at bounding box center [143, 398] width 10 height 10
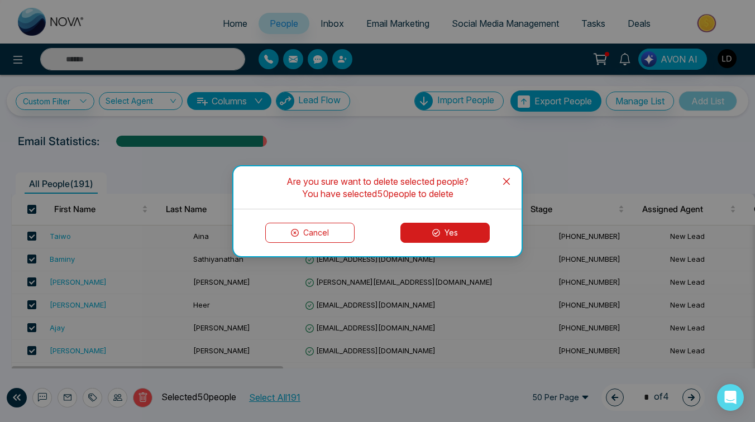
click at [413, 230] on button "Yes" at bounding box center [444, 233] width 89 height 20
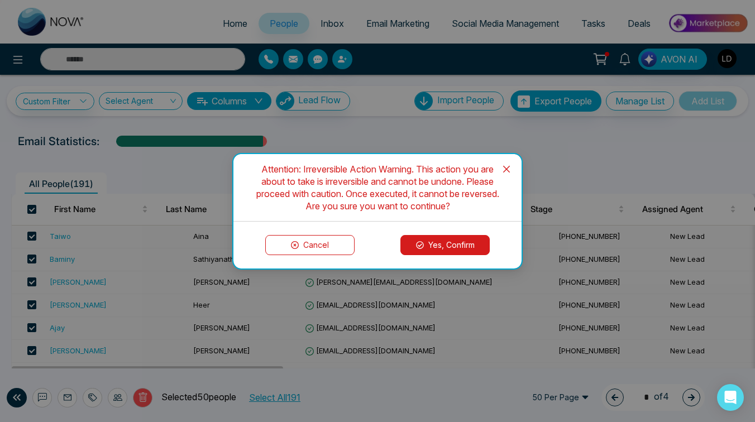
click at [433, 243] on button "Yes, Confirm" at bounding box center [444, 245] width 89 height 20
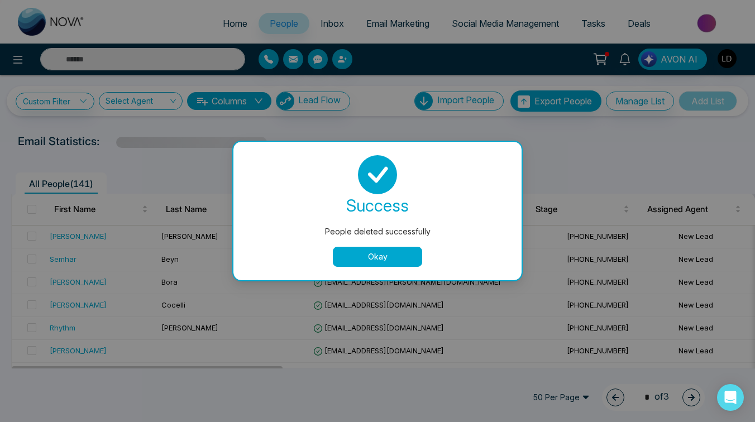
click at [357, 256] on button "Okay" at bounding box center [377, 257] width 89 height 20
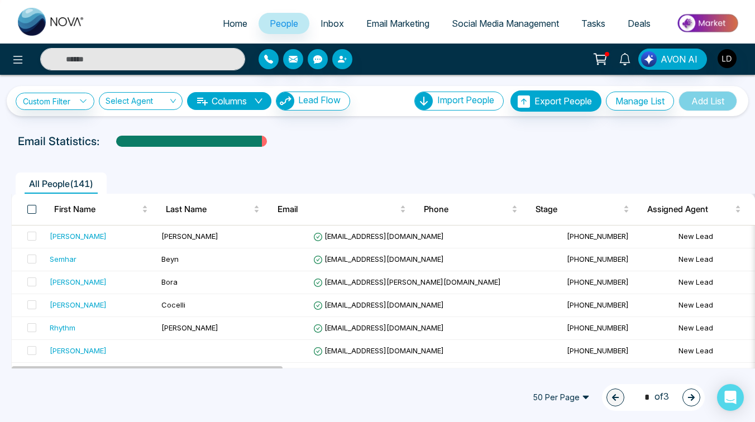
click at [32, 208] on span at bounding box center [31, 209] width 9 height 9
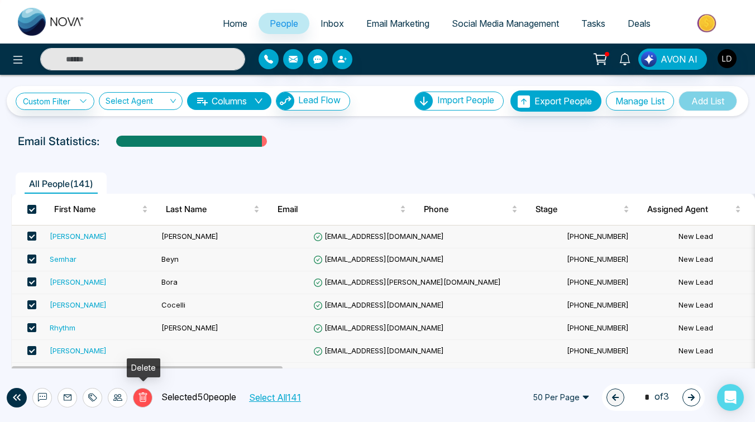
click at [144, 395] on icon at bounding box center [143, 398] width 10 height 10
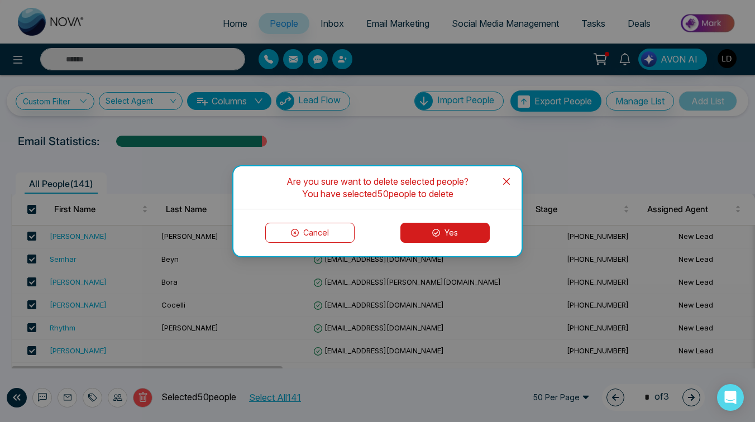
click at [426, 238] on button "Yes" at bounding box center [444, 233] width 89 height 20
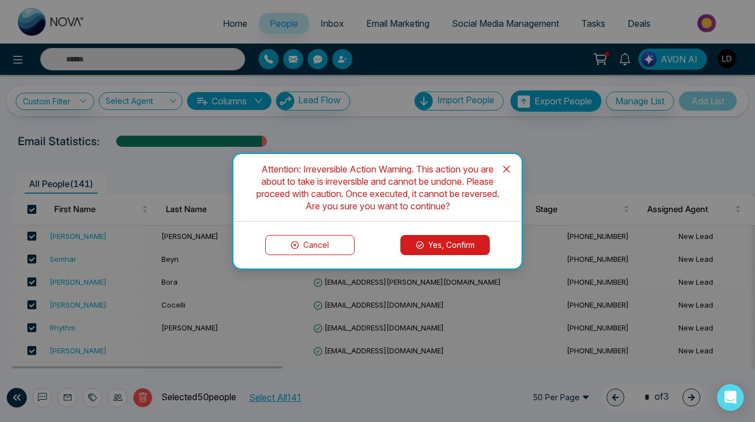
click at [420, 242] on icon at bounding box center [420, 245] width 8 height 8
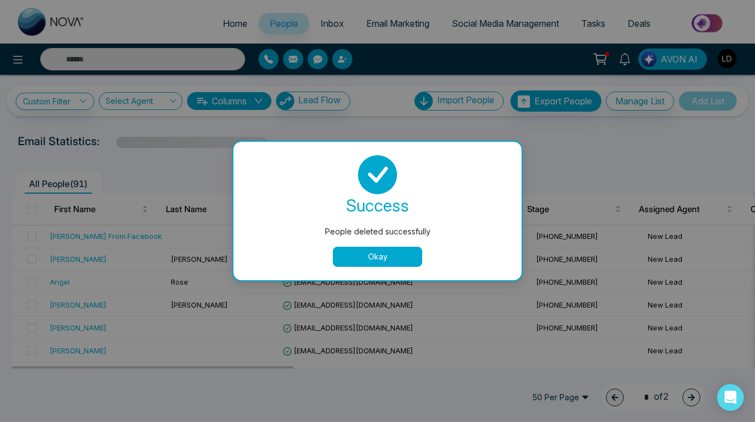
click at [366, 254] on button "Okay" at bounding box center [377, 257] width 89 height 20
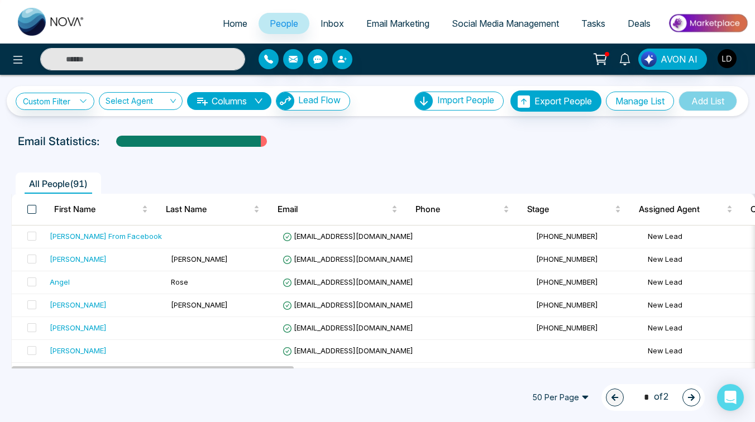
click at [30, 210] on span at bounding box center [31, 209] width 9 height 9
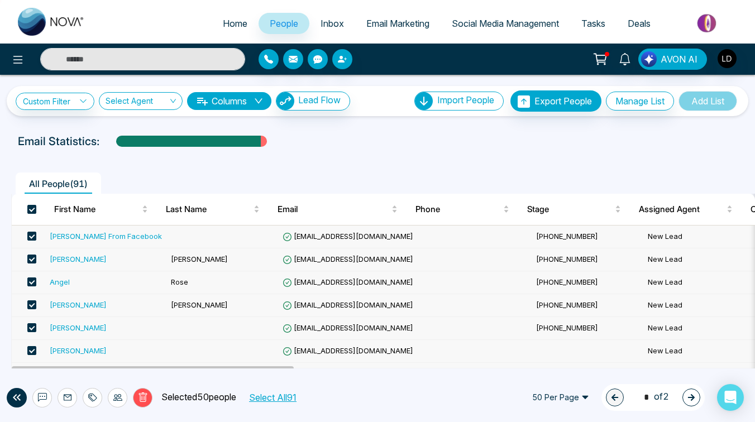
click at [145, 397] on icon at bounding box center [142, 397] width 8 height 9
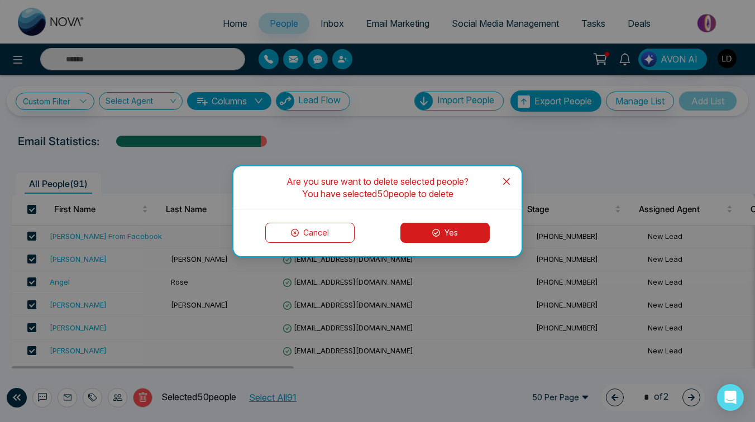
click at [442, 227] on button "Yes" at bounding box center [444, 233] width 89 height 20
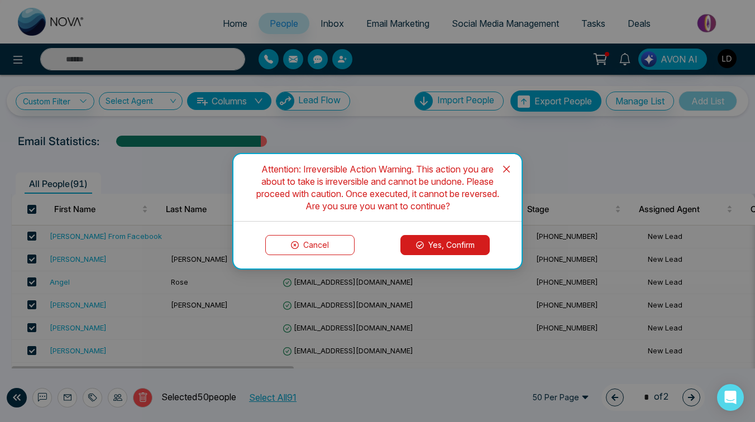
click at [456, 242] on button "Yes, Confirm" at bounding box center [444, 245] width 89 height 20
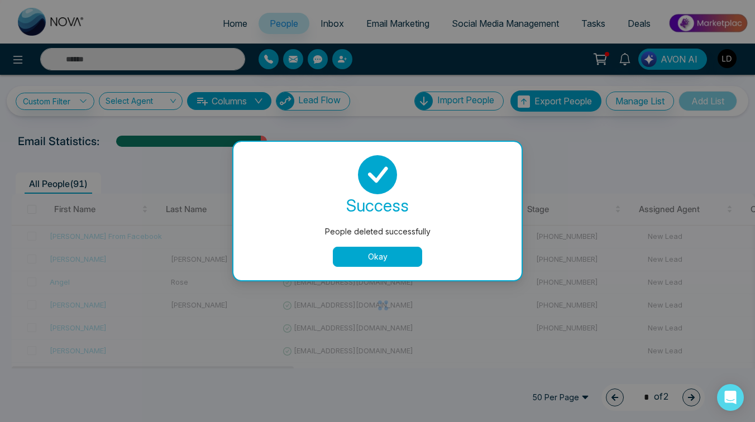
click at [33, 208] on div "People deleted successfully success People deleted successfully Okay" at bounding box center [377, 211] width 755 height 422
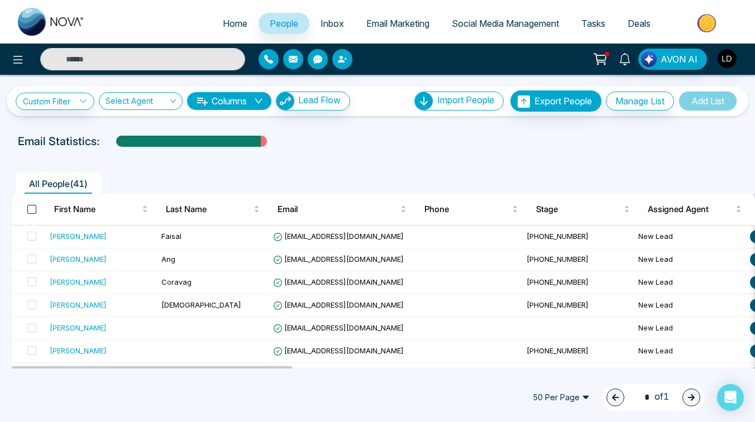
click at [32, 207] on span at bounding box center [31, 209] width 9 height 9
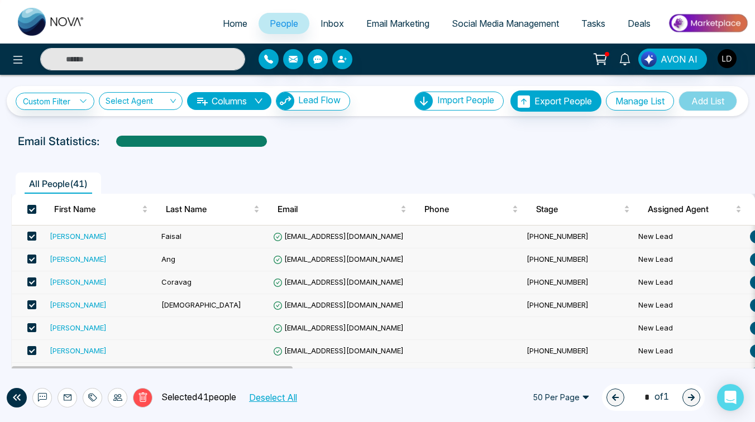
click at [143, 395] on icon at bounding box center [143, 398] width 10 height 10
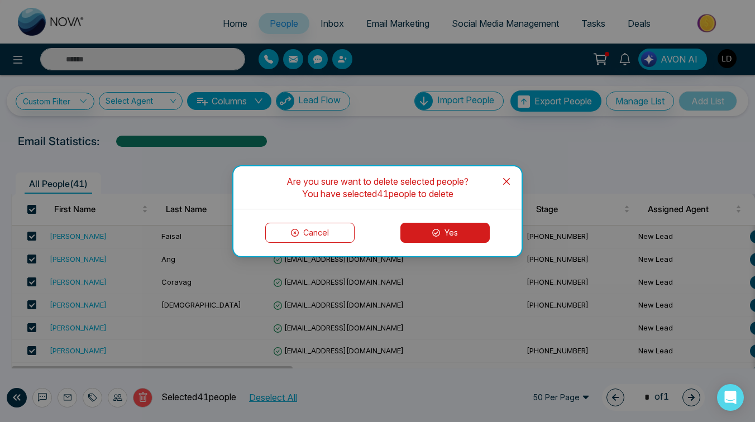
click at [434, 230] on icon at bounding box center [436, 233] width 8 height 8
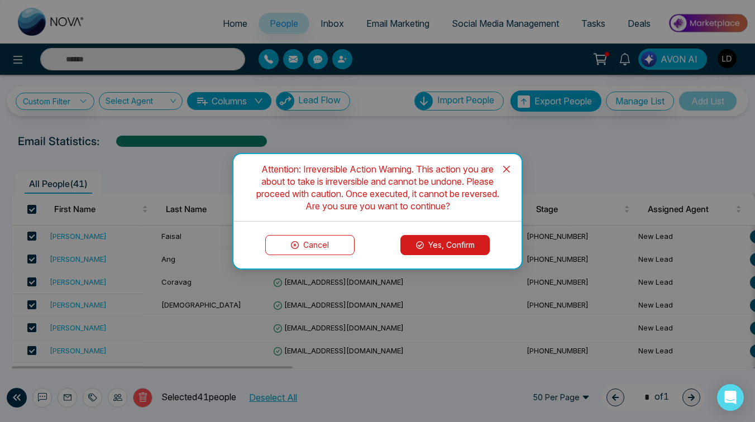
click at [434, 242] on button "Yes, Confirm" at bounding box center [444, 245] width 89 height 20
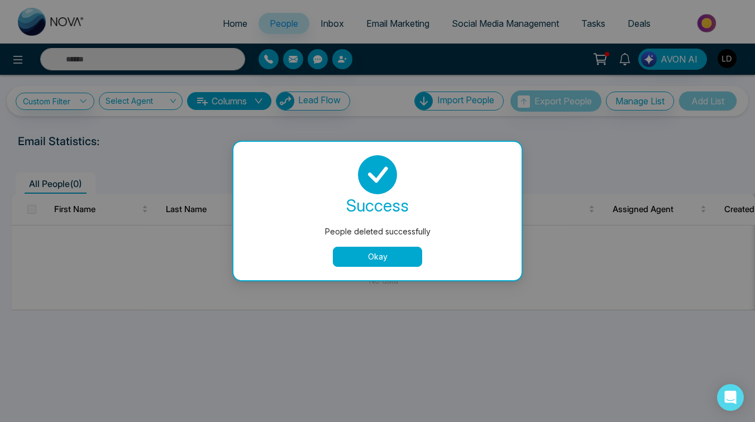
click at [379, 256] on button "Okay" at bounding box center [377, 257] width 89 height 20
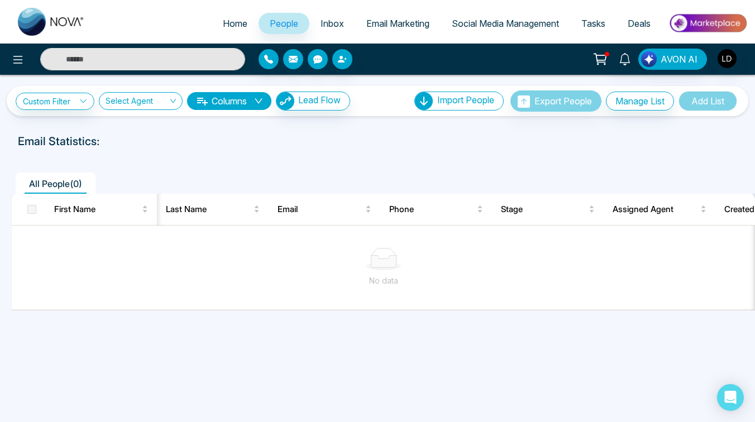
scroll to position [0, 8]
click at [606, 55] on icon at bounding box center [600, 59] width 16 height 16
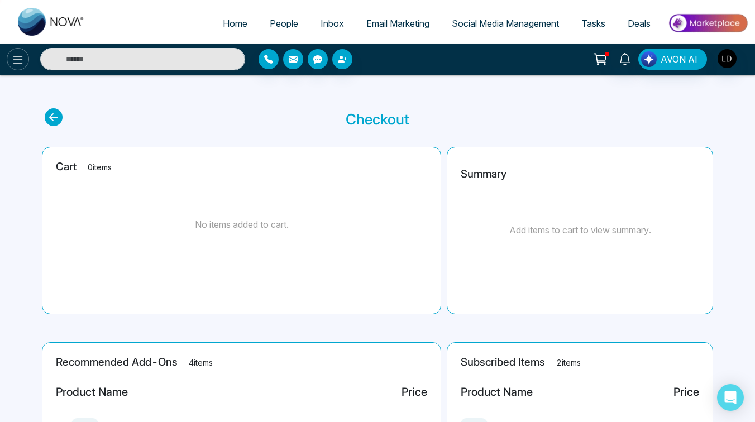
click at [15, 60] on icon at bounding box center [17, 59] width 13 height 13
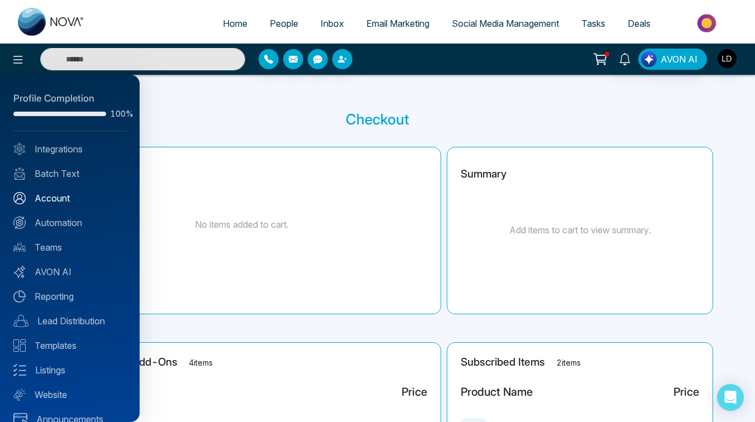
click at [49, 195] on link "Account" at bounding box center [69, 198] width 113 height 13
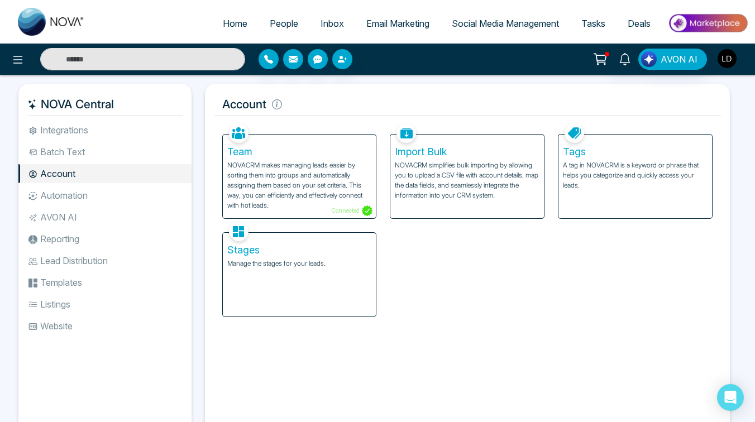
click at [722, 60] on img "button" at bounding box center [727, 58] width 19 height 19
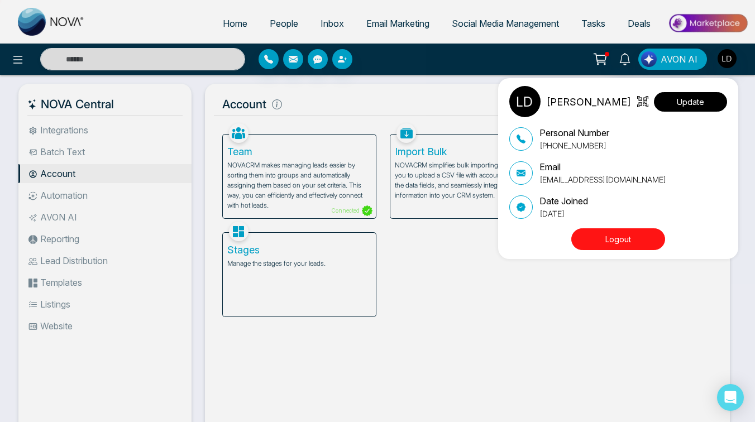
click at [694, 102] on button "Update" at bounding box center [690, 102] width 73 height 20
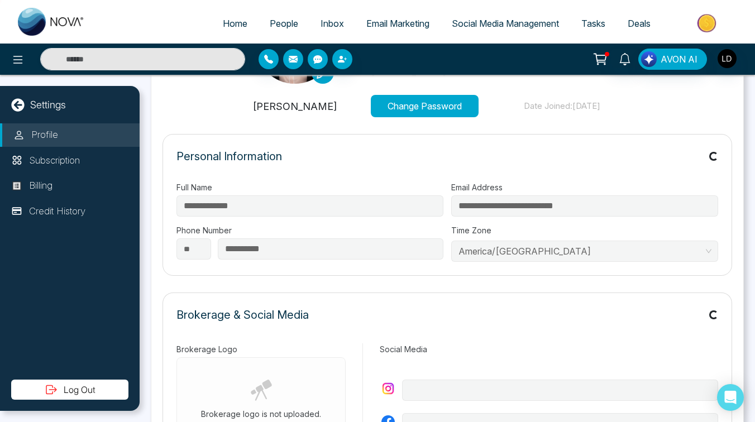
type input "**********"
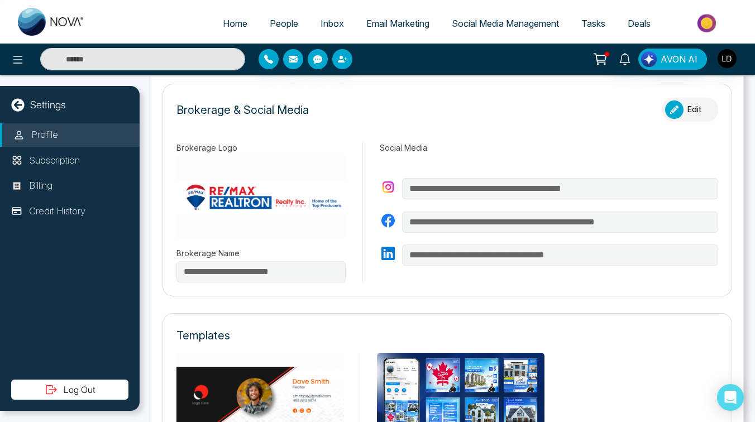
scroll to position [328, 0]
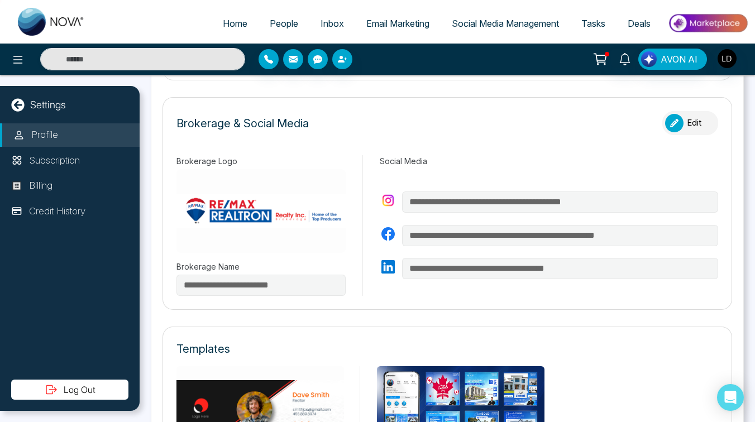
click at [678, 119] on div "button" at bounding box center [674, 123] width 18 height 18
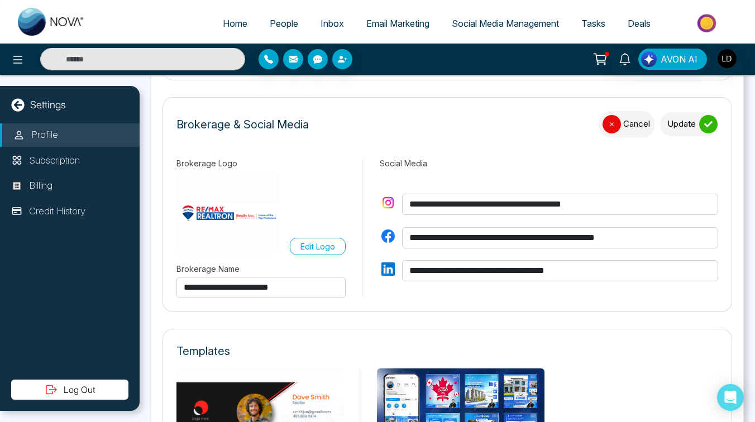
drag, startPoint x: 625, startPoint y: 205, endPoint x: 404, endPoint y: 210, distance: 220.6
click at [404, 210] on input "**********" at bounding box center [560, 204] width 316 height 21
drag, startPoint x: 678, startPoint y: 238, endPoint x: 400, endPoint y: 235, distance: 278.1
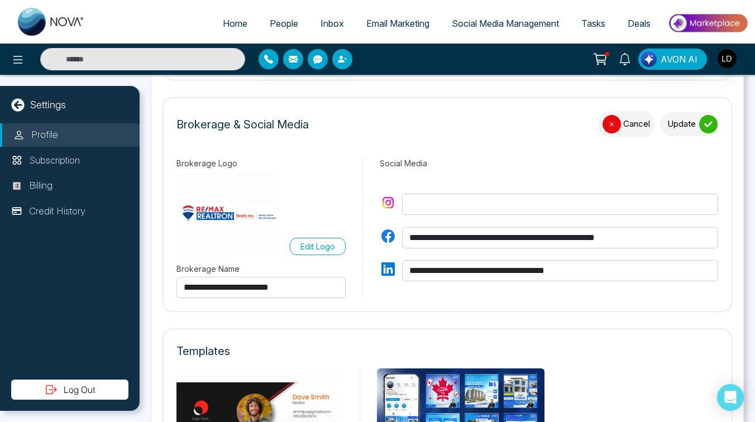
click at [400, 235] on div "**********" at bounding box center [549, 237] width 338 height 21
drag, startPoint x: 594, startPoint y: 271, endPoint x: 420, endPoint y: 259, distance: 174.1
click at [420, 259] on div "**********" at bounding box center [549, 237] width 338 height 121
click at [289, 217] on div "Edit Logo" at bounding box center [260, 213] width 169 height 84
click at [302, 241] on p "Edit Logo" at bounding box center [317, 247] width 35 height 12
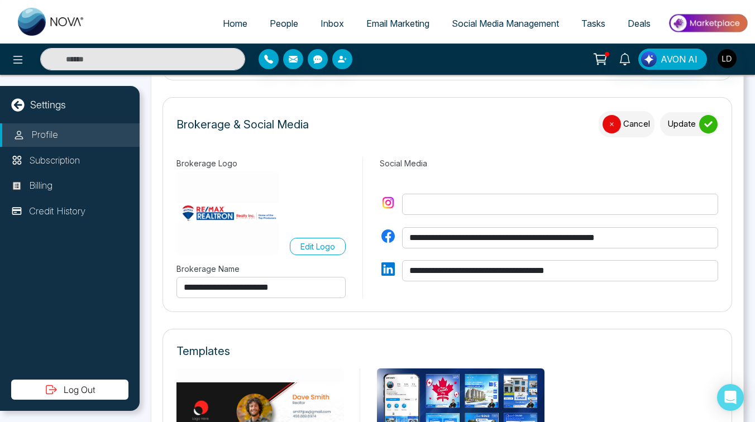
click at [0, 0] on input "Edit Logo" at bounding box center [0, 0] width 0 height 0
click at [222, 214] on img at bounding box center [227, 213] width 102 height 84
drag, startPoint x: 173, startPoint y: 179, endPoint x: 249, endPoint y: 204, distance: 80.2
click at [250, 205] on form "**********" at bounding box center [447, 204] width 570 height 215
click at [255, 197] on img at bounding box center [227, 213] width 102 height 84
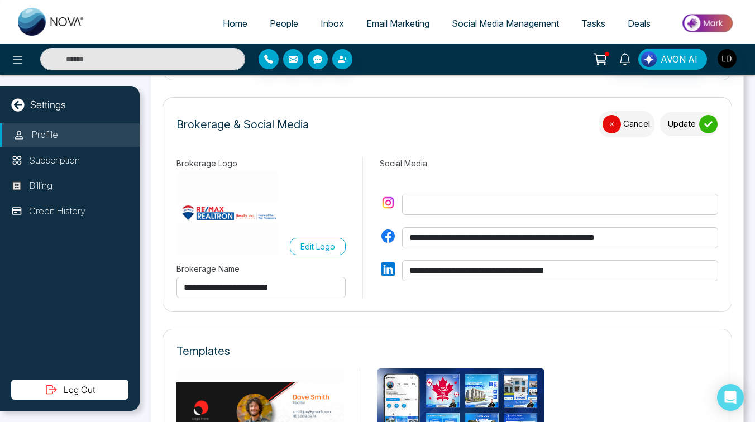
drag, startPoint x: 302, startPoint y: 283, endPoint x: 176, endPoint y: 278, distance: 125.7
click at [176, 278] on div "**********" at bounding box center [260, 280] width 169 height 35
click at [307, 242] on p "Edit Logo" at bounding box center [317, 247] width 35 height 12
click at [0, 0] on input "Edit Logo" at bounding box center [0, 0] width 0 height 0
click at [271, 216] on img at bounding box center [227, 213] width 102 height 84
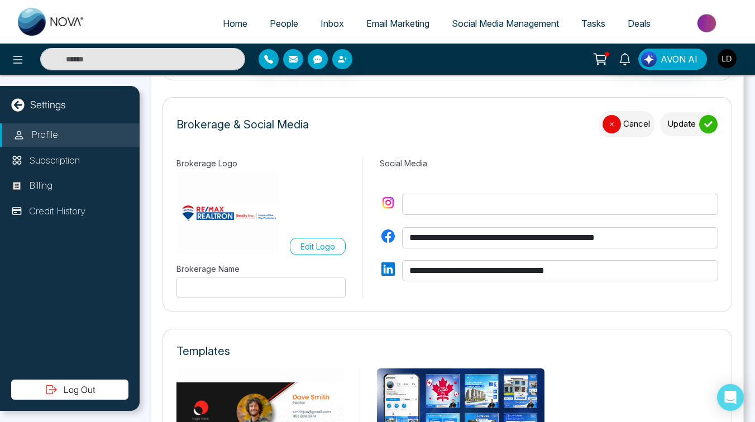
click at [271, 216] on img at bounding box center [227, 213] width 102 height 84
click at [233, 213] on img at bounding box center [227, 213] width 102 height 84
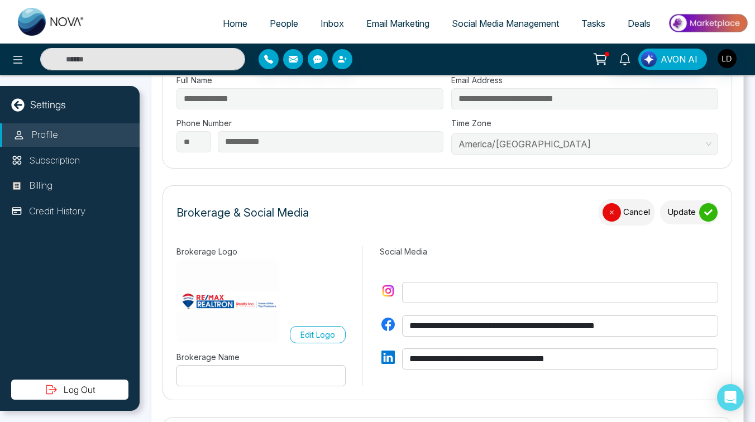
scroll to position [587, 0]
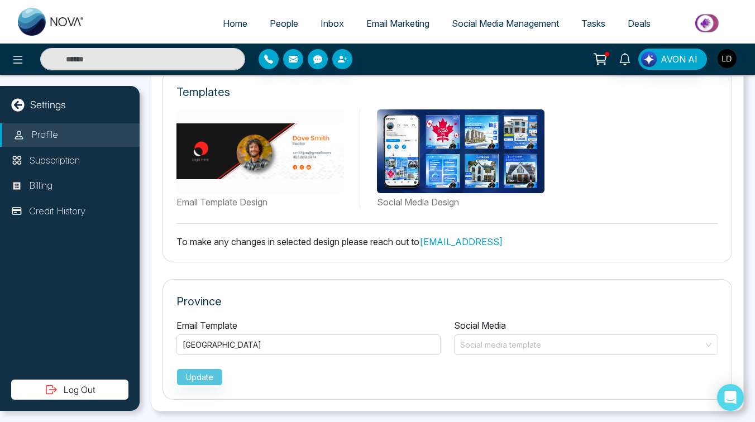
click at [191, 372] on div "Update" at bounding box center [447, 375] width 542 height 22
click at [202, 371] on div "Update" at bounding box center [447, 375] width 542 height 22
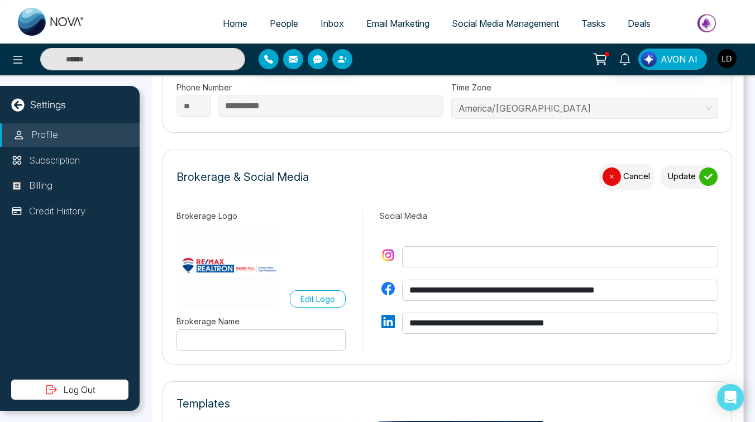
scroll to position [293, 0]
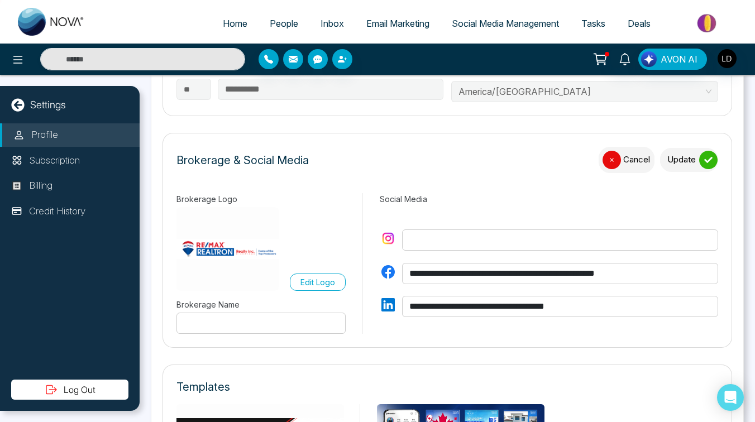
drag, startPoint x: 675, startPoint y: 268, endPoint x: 470, endPoint y: 253, distance: 205.5
click at [470, 253] on div "**********" at bounding box center [549, 273] width 338 height 121
drag, startPoint x: 601, startPoint y: 305, endPoint x: 377, endPoint y: 304, distance: 223.9
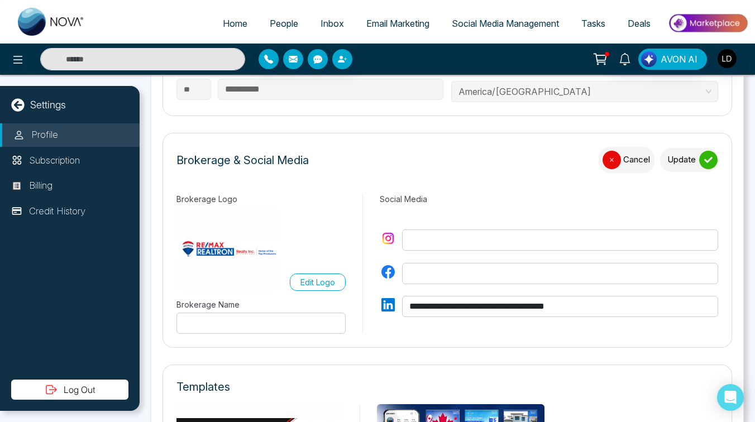
click at [377, 304] on div "**********" at bounding box center [540, 263] width 356 height 141
click at [675, 161] on button "Update" at bounding box center [689, 160] width 58 height 24
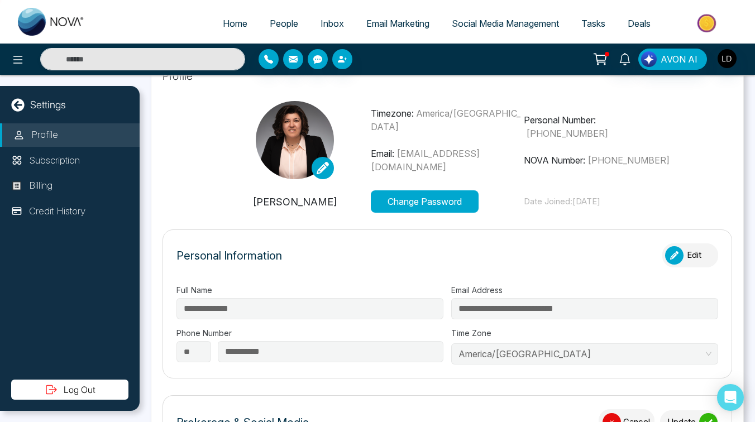
scroll to position [0, 0]
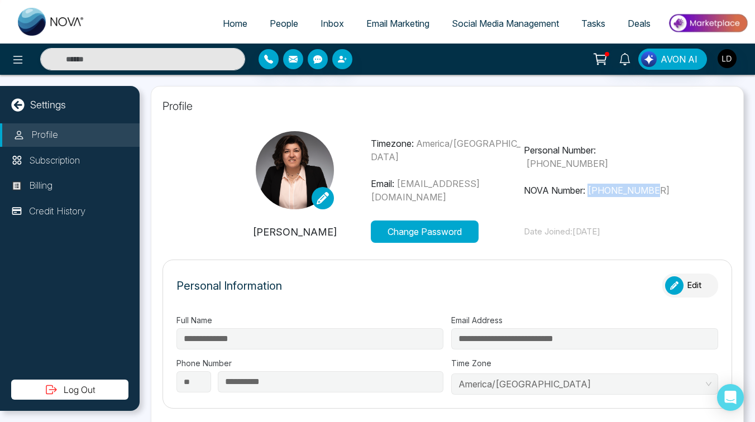
drag, startPoint x: 669, startPoint y: 182, endPoint x: 594, endPoint y: 188, distance: 75.0
click at [594, 188] on p "NOVA Number: [PHONE_NUMBER]" at bounding box center [600, 190] width 152 height 13
copy span "[PHONE_NUMBER]"
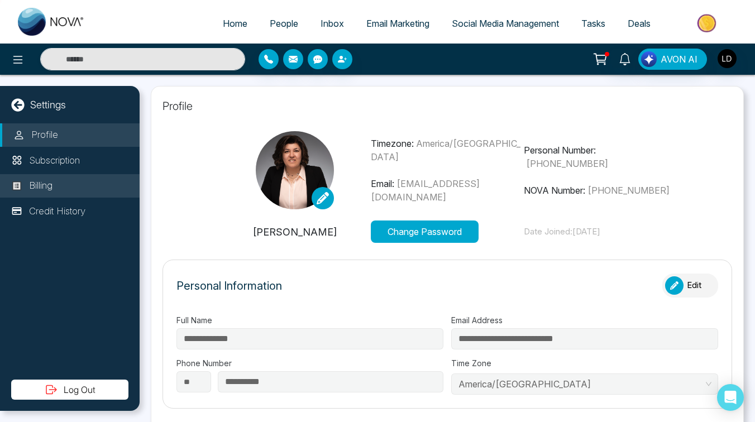
click at [41, 188] on p "Billing" at bounding box center [40, 186] width 23 height 15
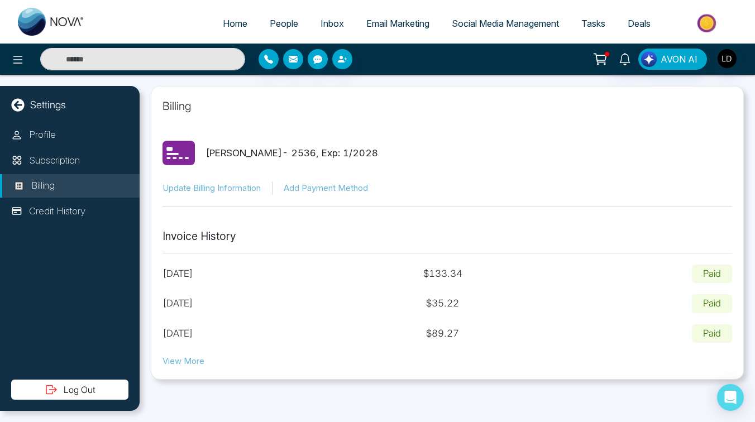
click at [193, 274] on p "[DATE]" at bounding box center [177, 274] width 31 height 15
click at [217, 188] on button "Update Billing Information" at bounding box center [211, 188] width 98 height 13
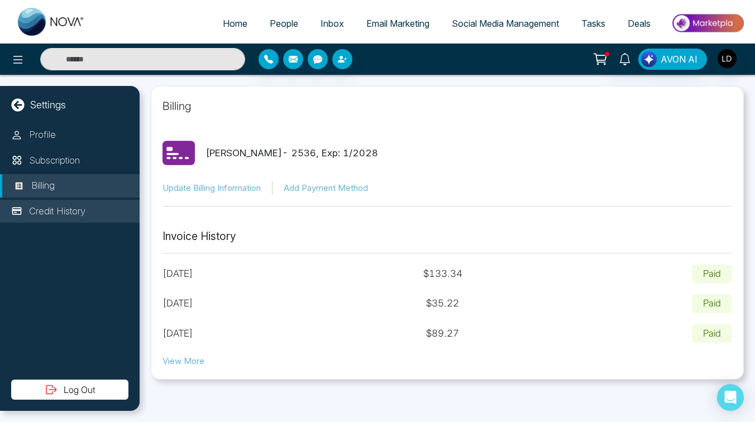
click at [71, 210] on p "Credit History" at bounding box center [57, 211] width 56 height 15
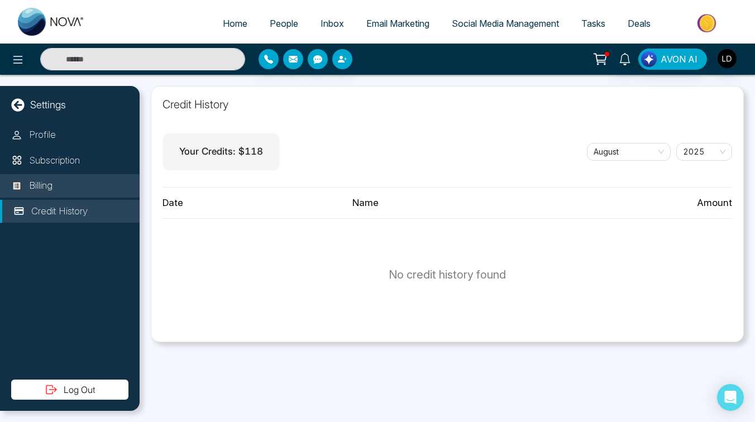
click at [66, 190] on li "Billing" at bounding box center [70, 185] width 140 height 23
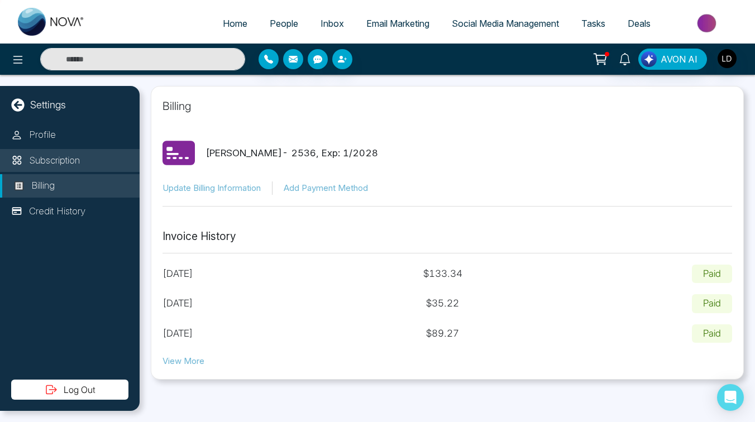
click at [72, 160] on p "Subscription" at bounding box center [54, 161] width 51 height 15
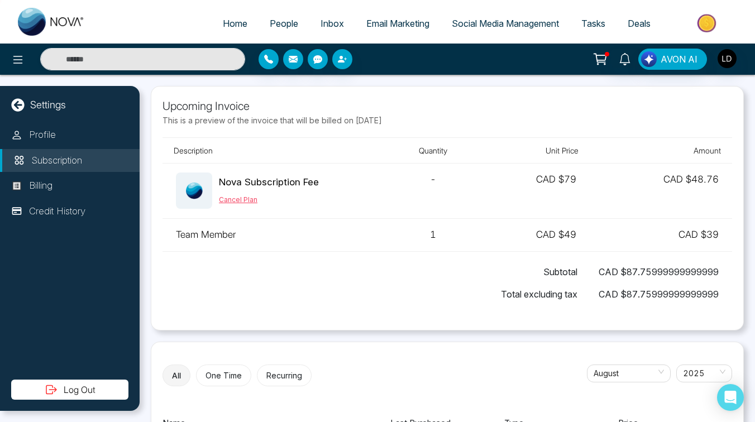
click at [228, 196] on button "Cancel Plan" at bounding box center [238, 200] width 39 height 10
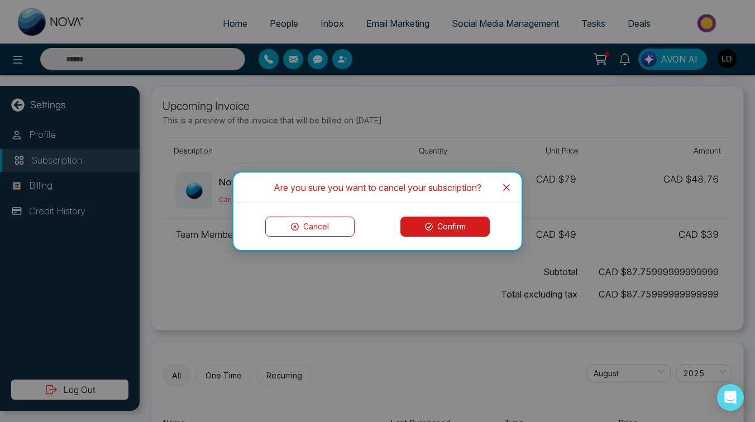
click at [436, 226] on button "Confirm" at bounding box center [444, 227] width 89 height 20
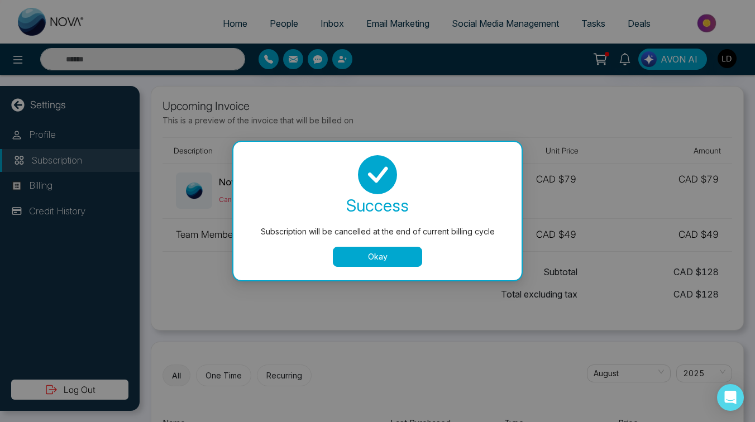
click at [368, 260] on button "Okay" at bounding box center [377, 257] width 89 height 20
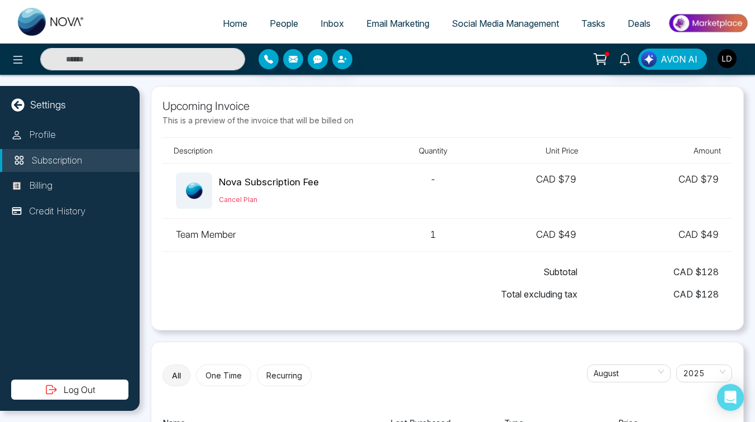
click at [604, 56] on icon at bounding box center [600, 59] width 16 height 16
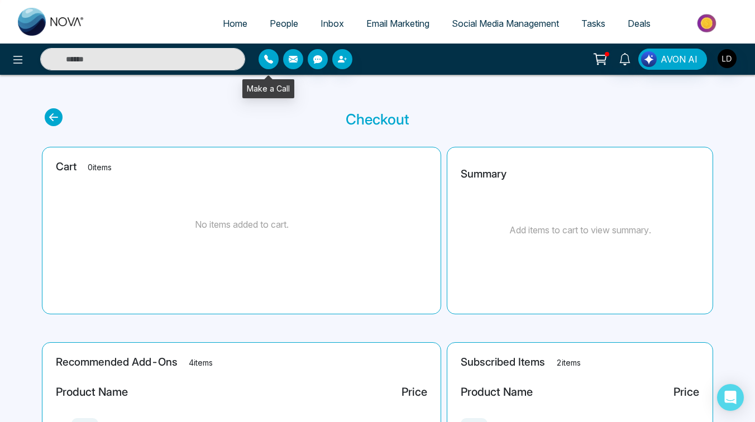
click at [269, 59] on icon "button" at bounding box center [268, 59] width 9 height 9
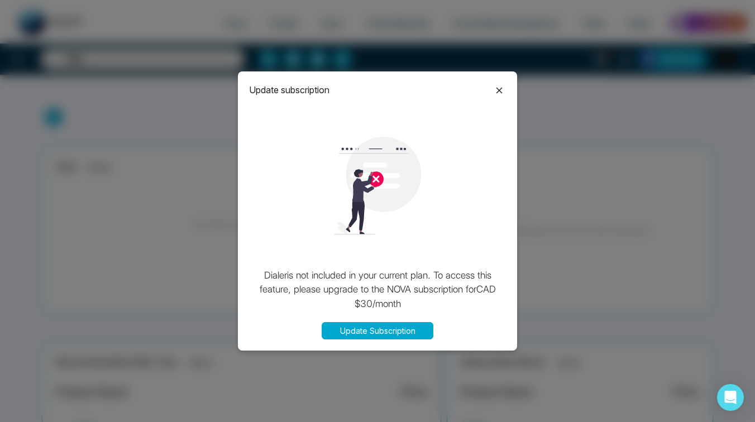
click at [495, 88] on icon at bounding box center [499, 90] width 13 height 13
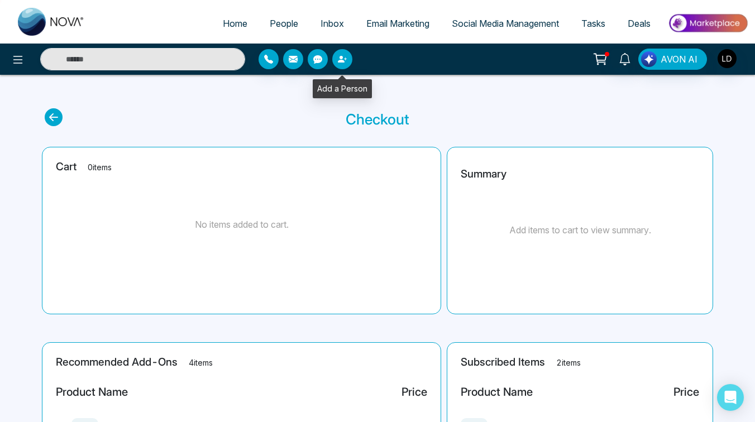
click at [341, 62] on icon "button" at bounding box center [341, 59] width 7 height 7
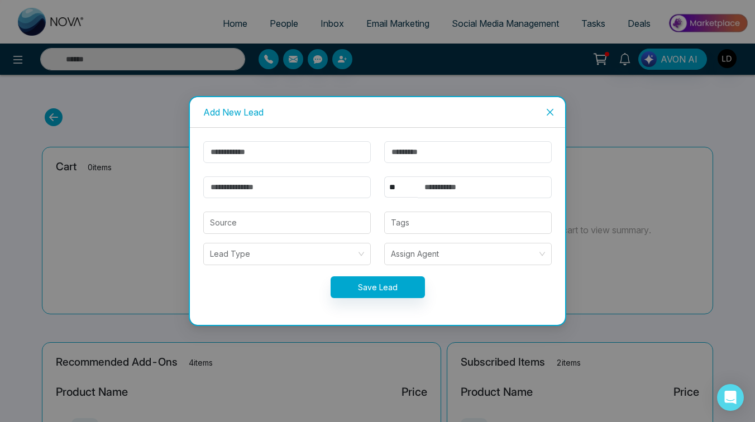
click at [560, 112] on span "Close" at bounding box center [550, 112] width 30 height 30
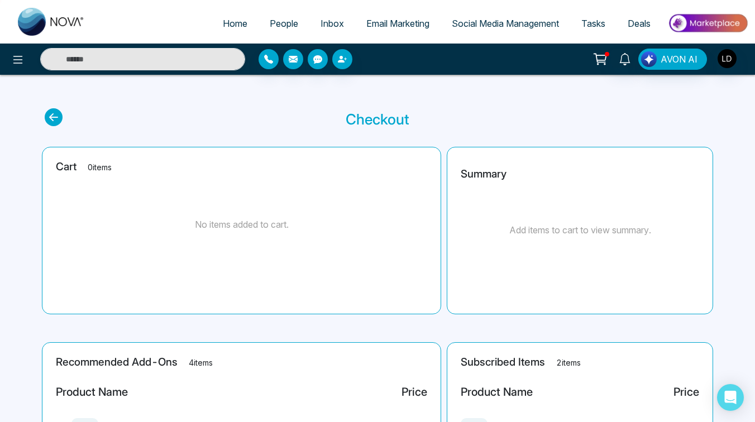
click at [605, 61] on icon at bounding box center [600, 59] width 16 height 16
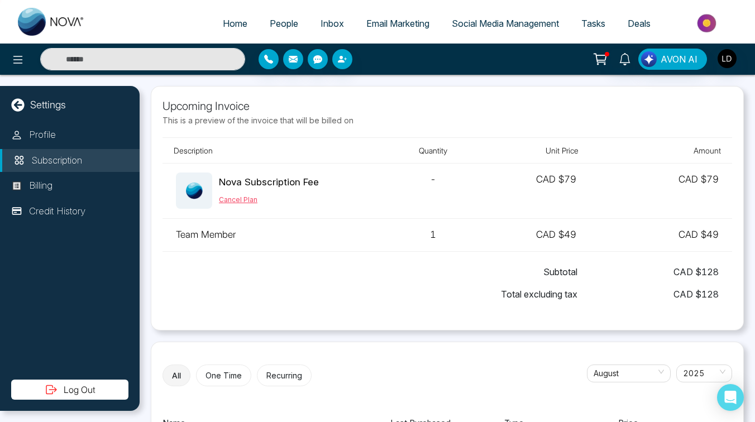
click at [247, 201] on button "Cancel Plan" at bounding box center [238, 200] width 39 height 10
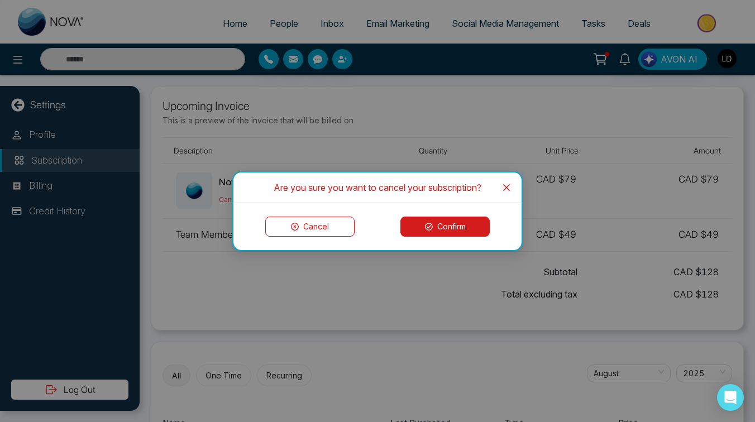
click at [439, 225] on button "Confirm" at bounding box center [444, 227] width 89 height 20
